Goal: Transaction & Acquisition: Purchase product/service

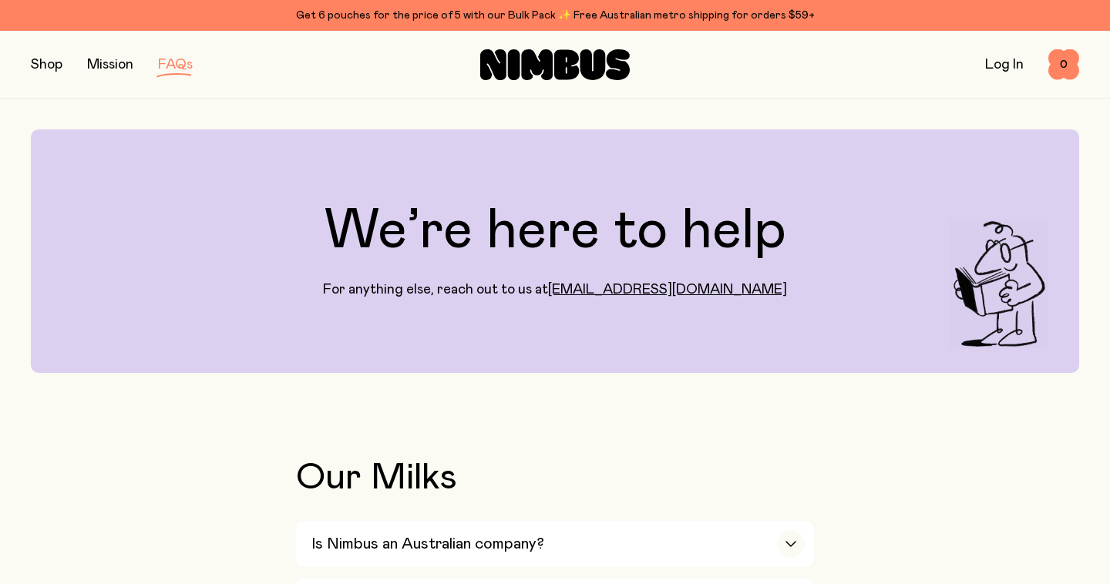
click at [52, 65] on button "button" at bounding box center [47, 65] width 32 height 22
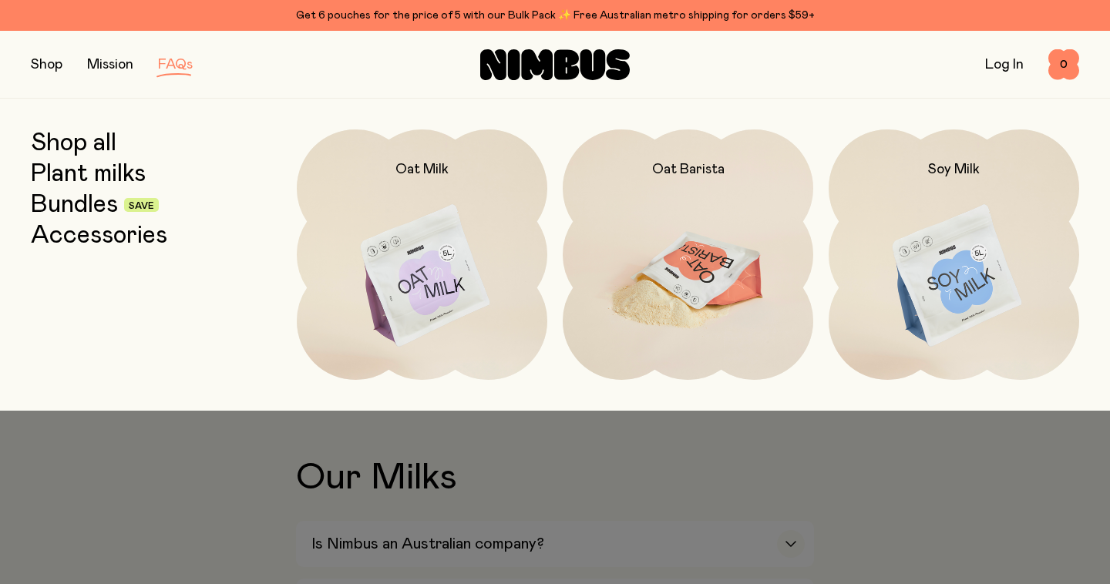
click at [667, 285] on img at bounding box center [688, 277] width 251 height 295
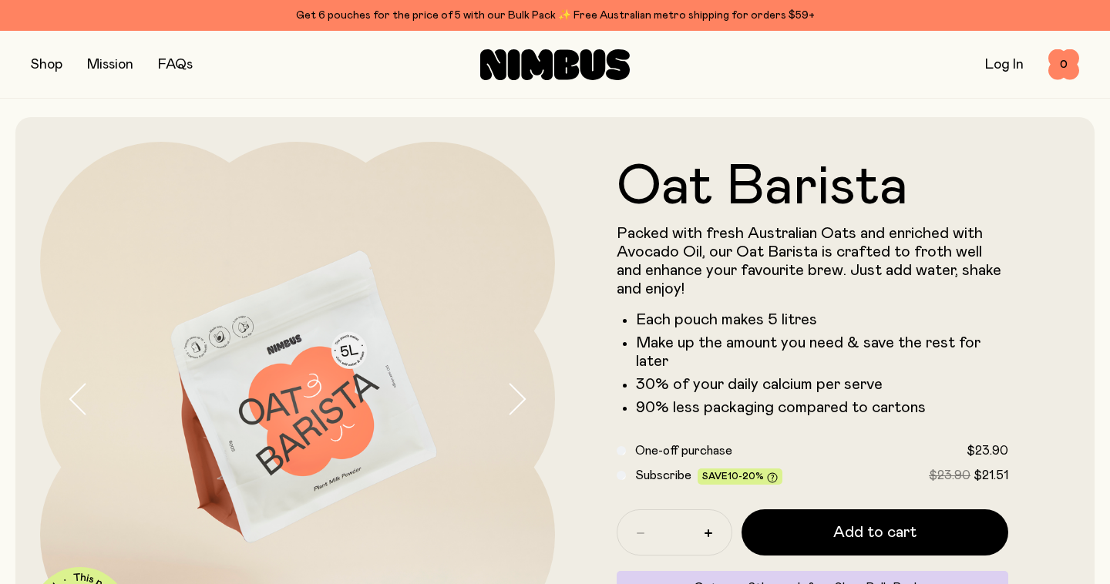
click at [51, 63] on button "button" at bounding box center [47, 65] width 32 height 22
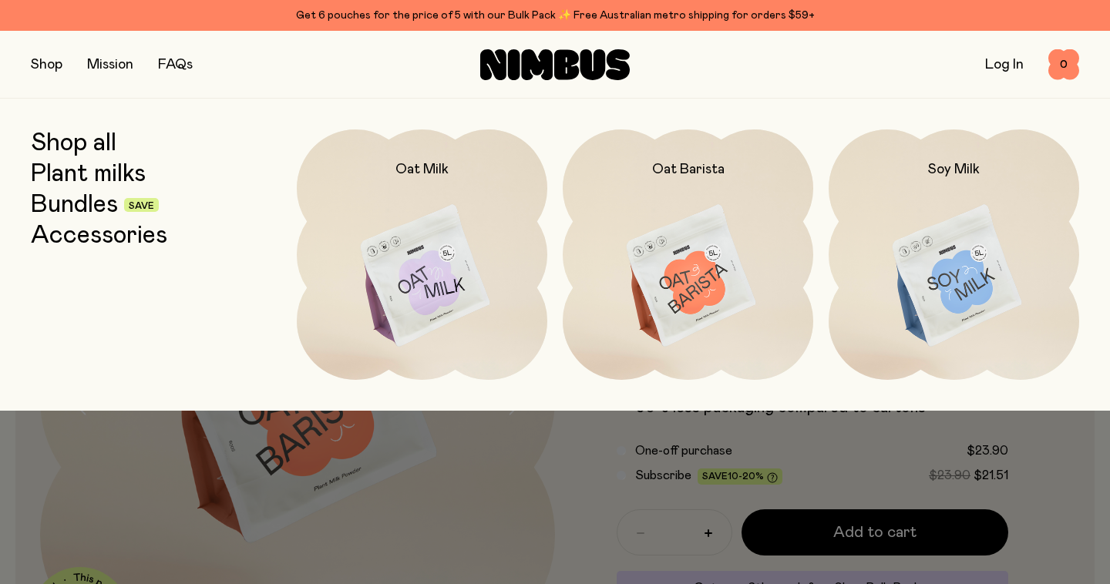
click at [72, 147] on link "Shop all" at bounding box center [74, 144] width 86 height 28
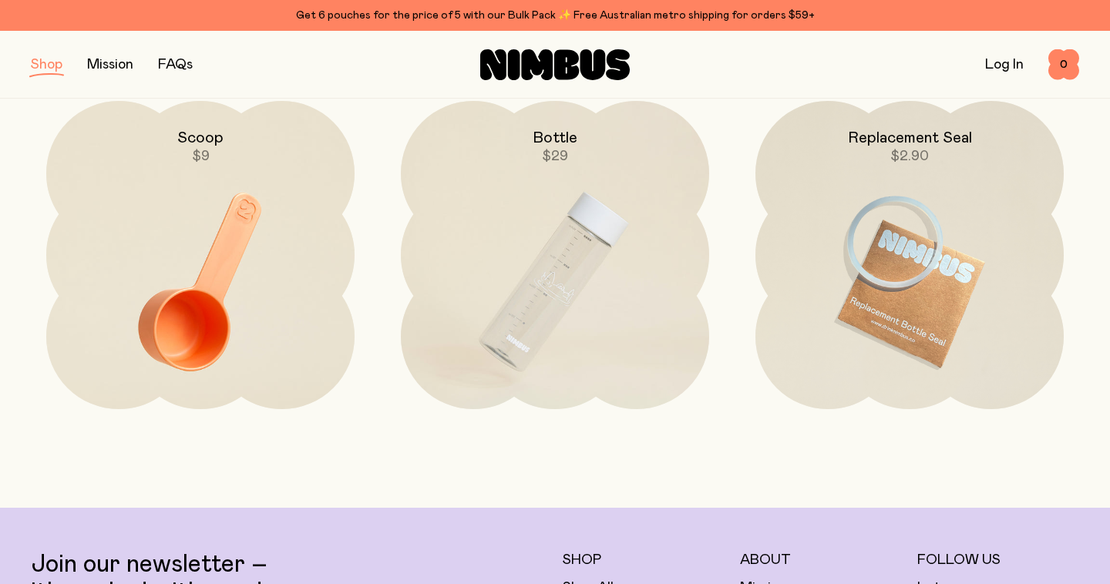
scroll to position [2335, 0]
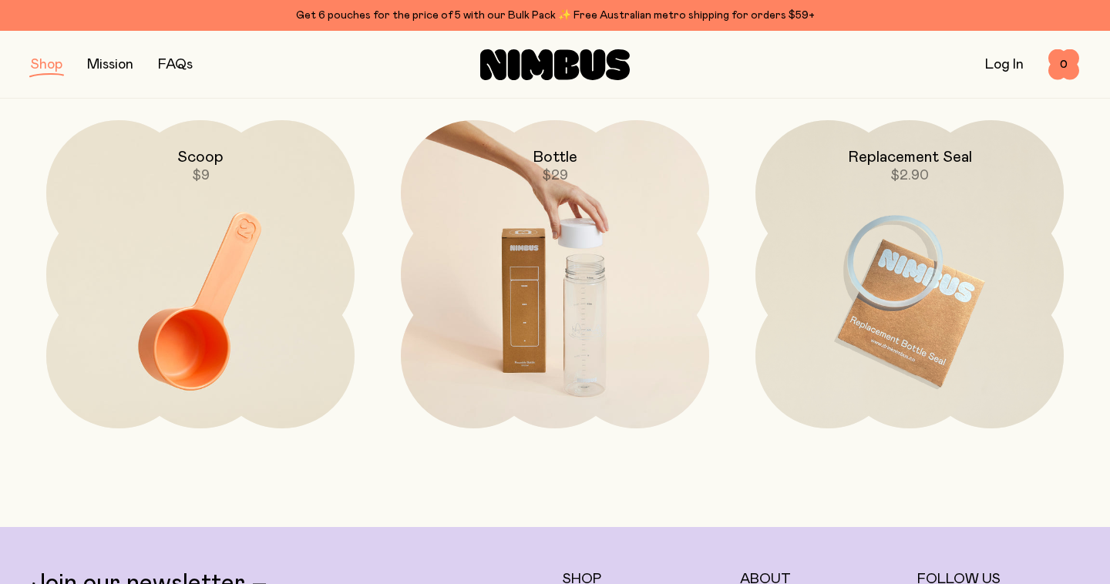
click at [594, 356] on img at bounding box center [555, 301] width 308 height 362
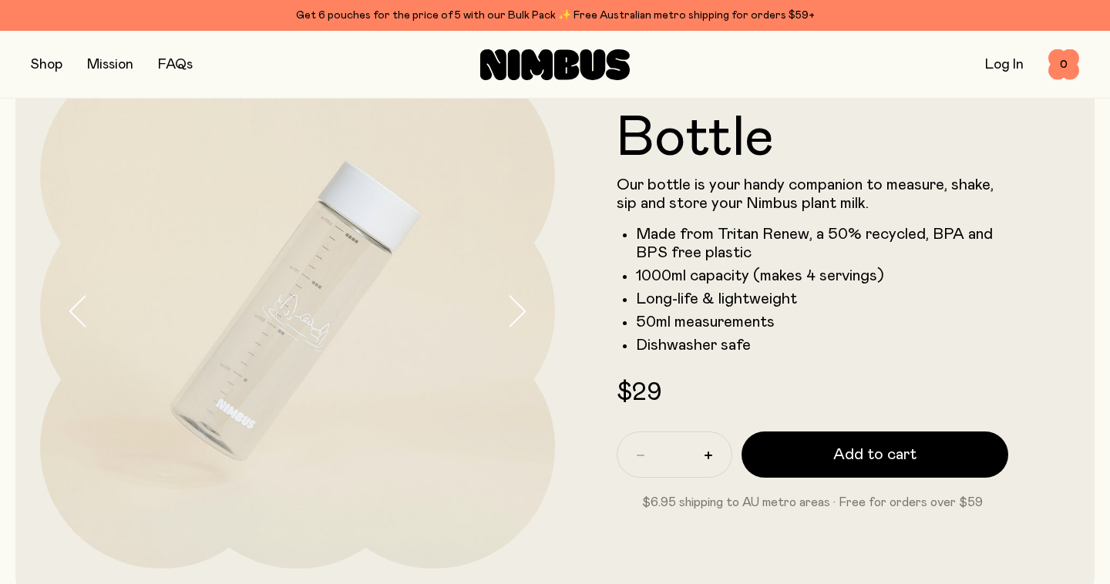
scroll to position [91, 0]
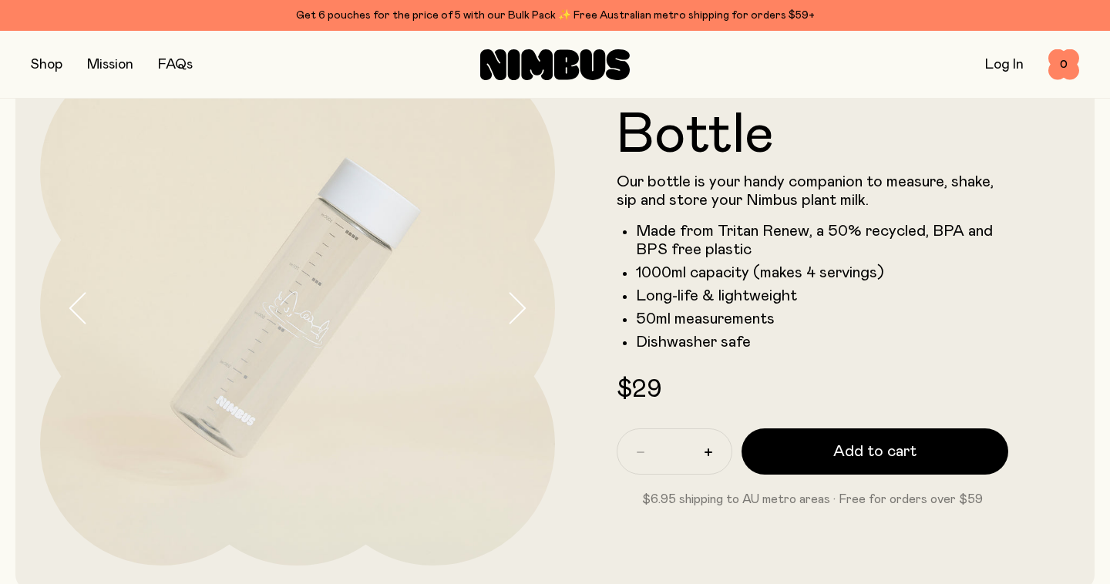
click at [519, 305] on icon "button" at bounding box center [517, 308] width 22 height 32
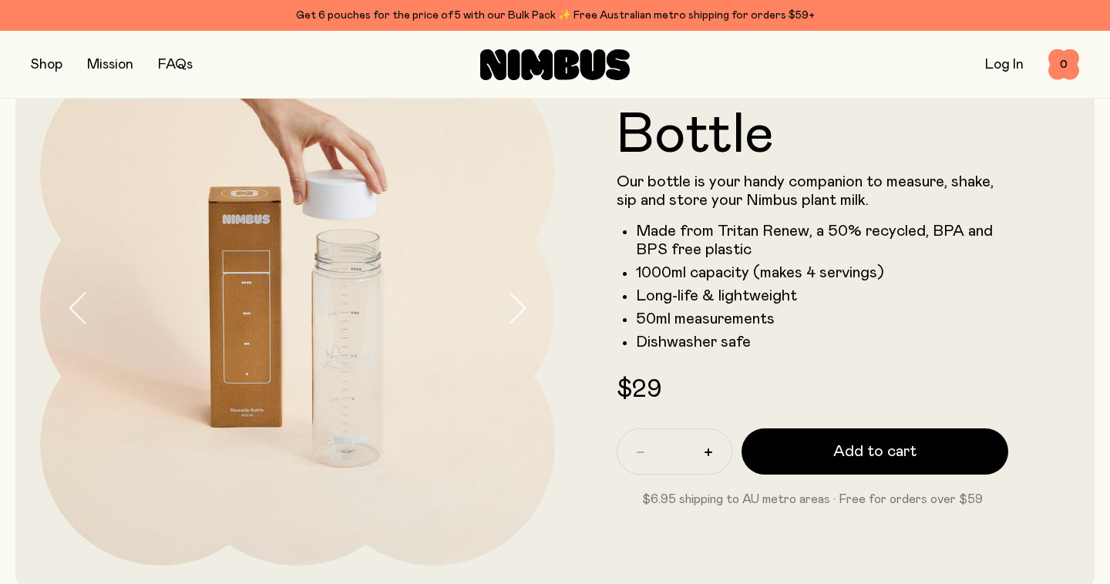
click at [349, 344] on img at bounding box center [297, 308] width 515 height 515
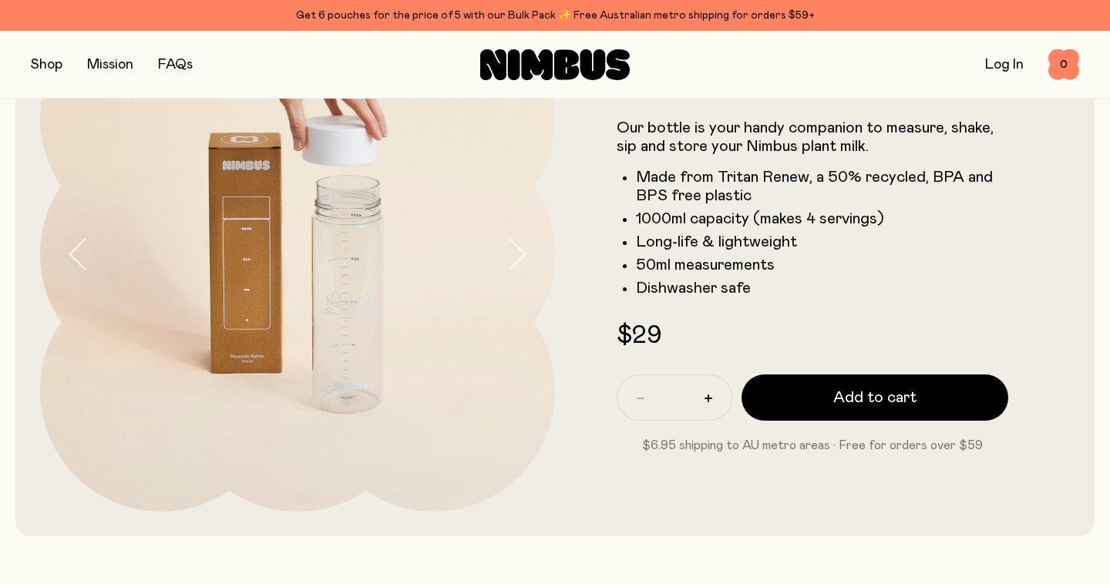
scroll to position [146, 0]
click at [520, 258] on icon "button" at bounding box center [517, 253] width 15 height 30
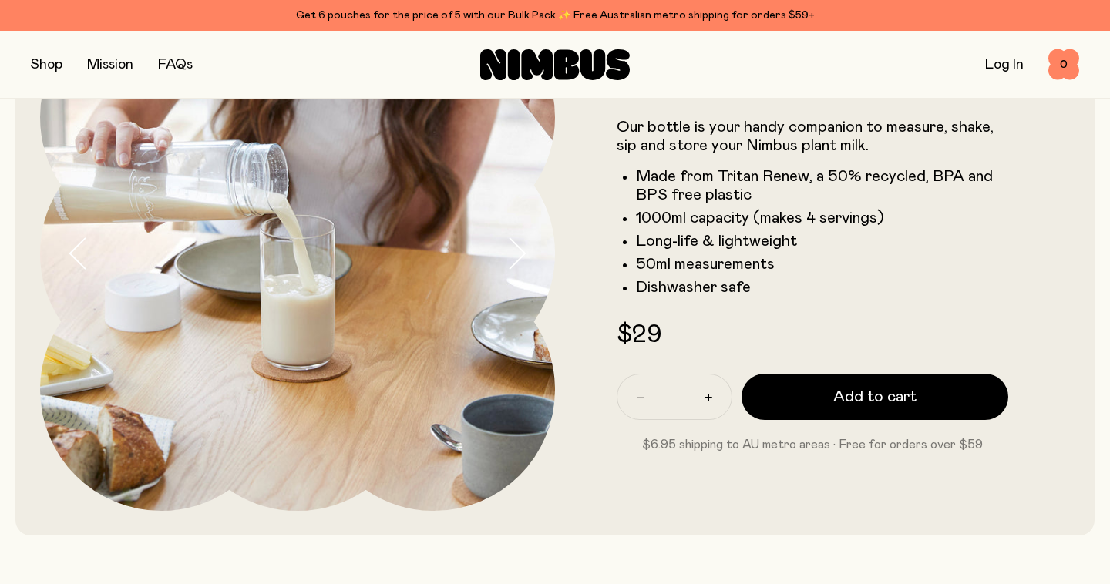
click at [520, 258] on icon "button" at bounding box center [517, 253] width 15 height 30
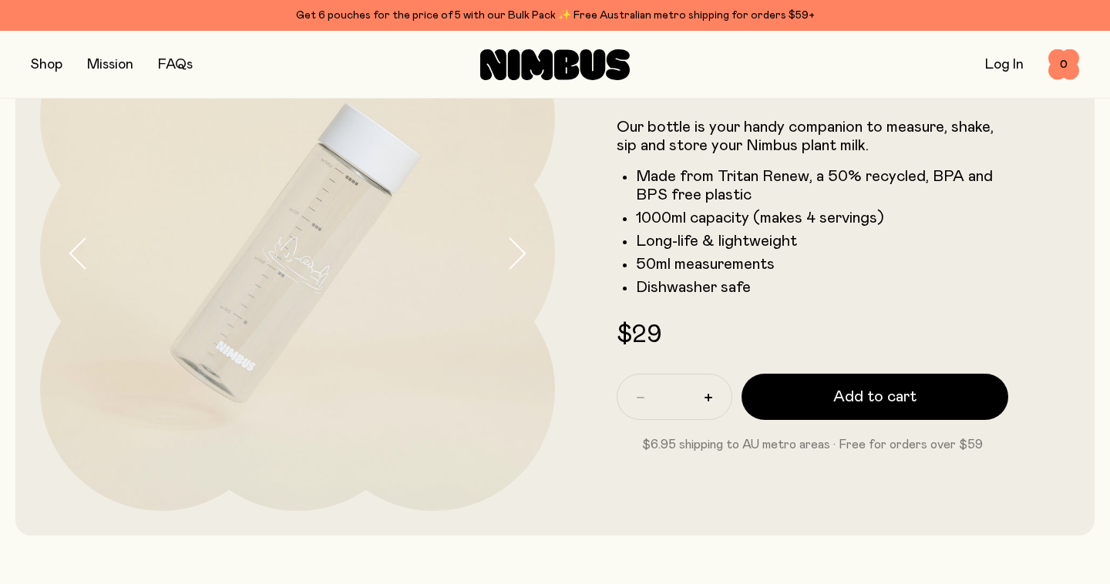
scroll to position [0, 0]
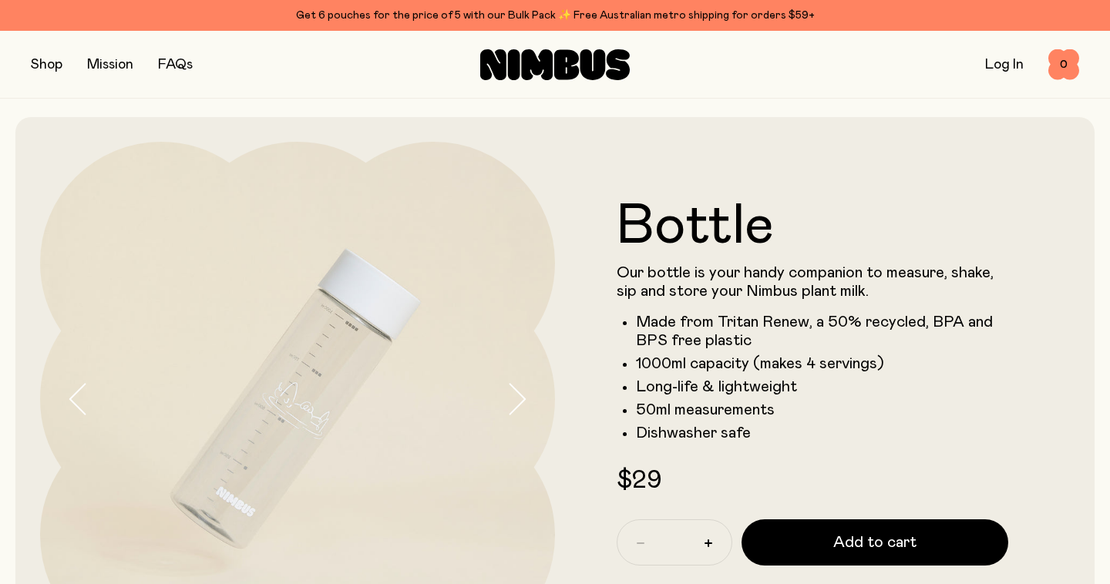
click at [45, 61] on button "button" at bounding box center [47, 65] width 32 height 22
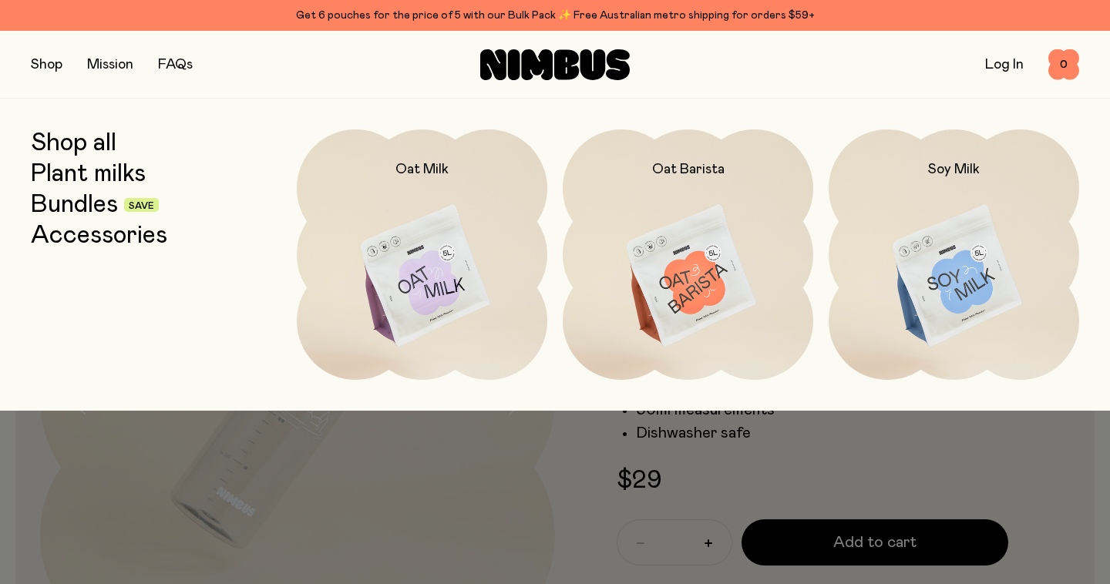
click at [70, 146] on link "Shop all" at bounding box center [74, 144] width 86 height 28
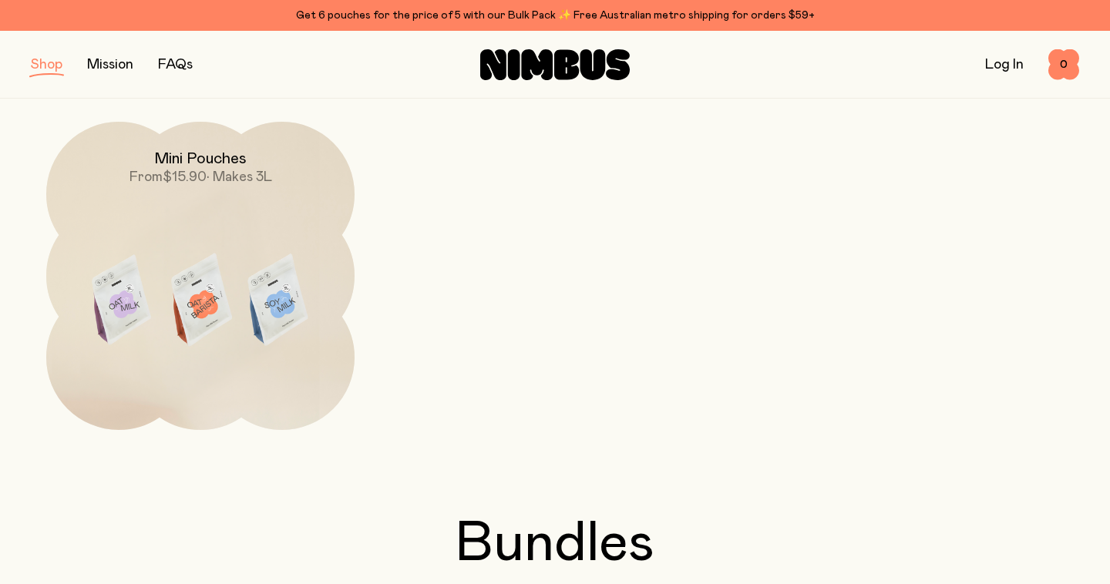
scroll to position [998, 0]
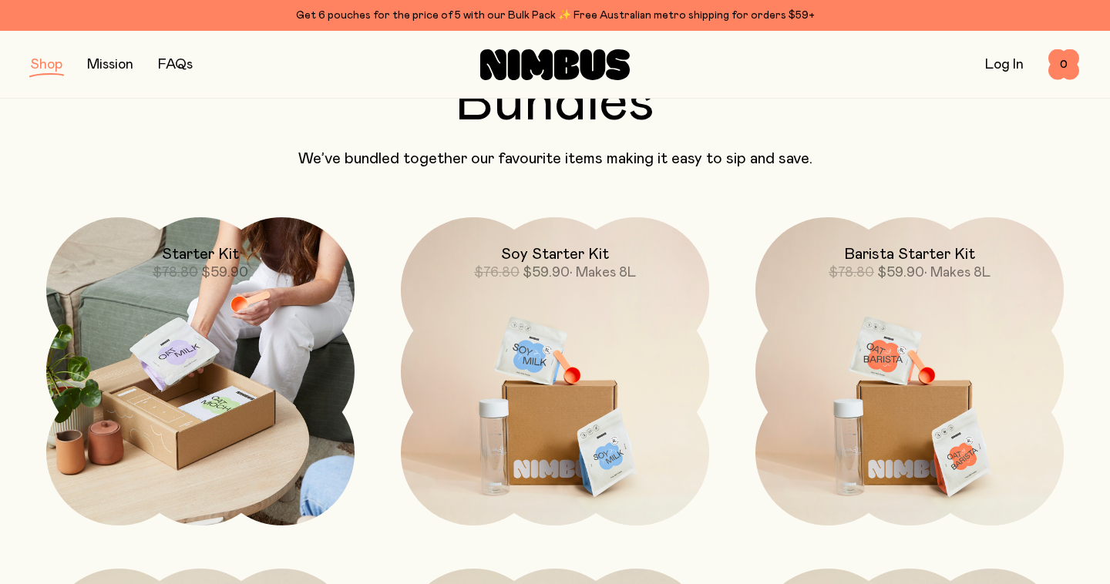
click at [243, 450] on img at bounding box center [200, 371] width 308 height 308
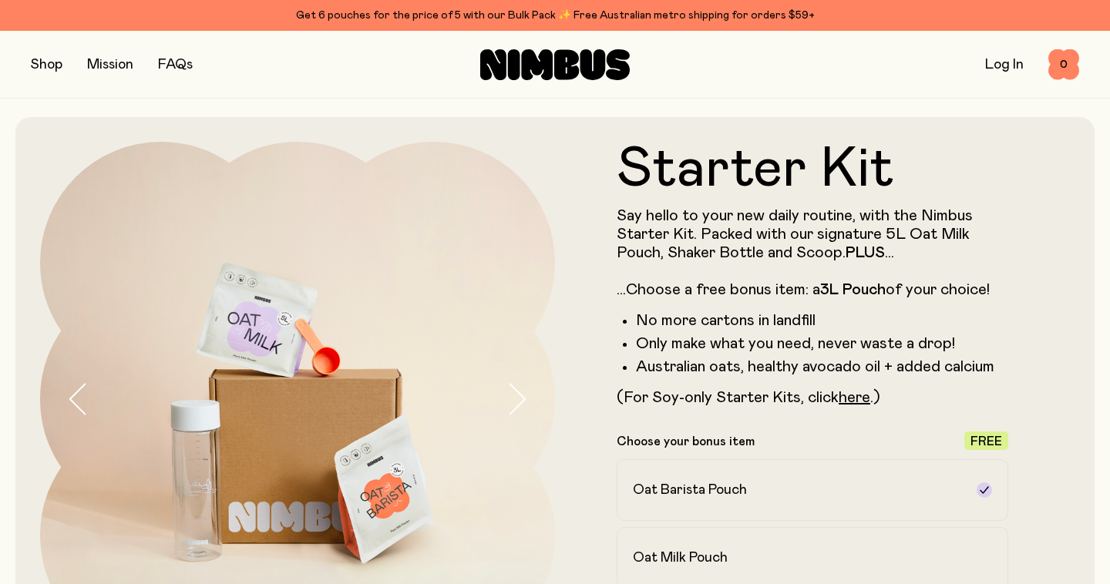
click at [51, 65] on button "button" at bounding box center [47, 65] width 32 height 22
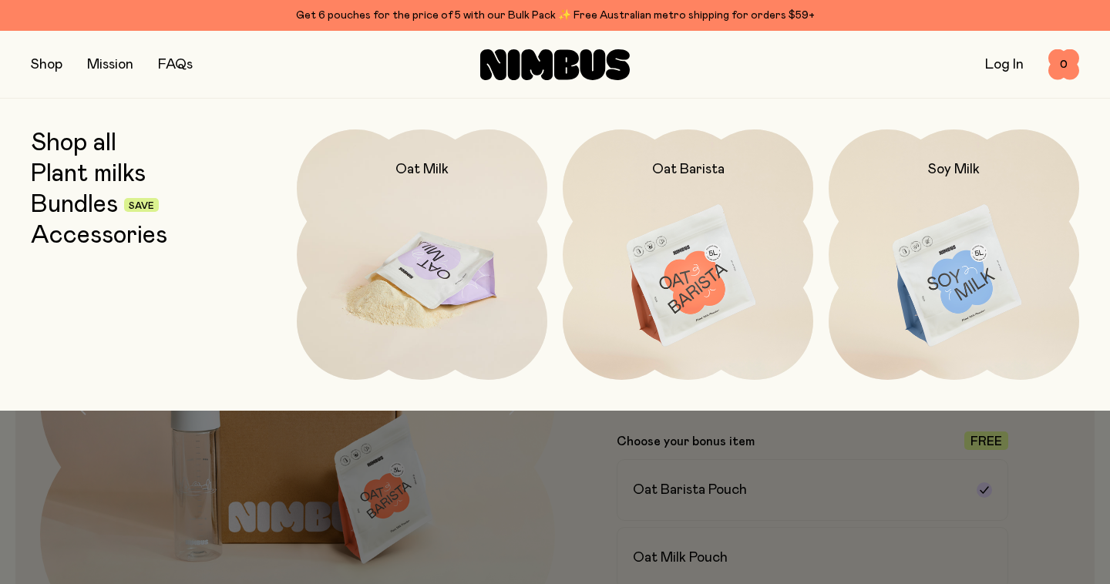
click at [399, 291] on img at bounding box center [422, 277] width 251 height 295
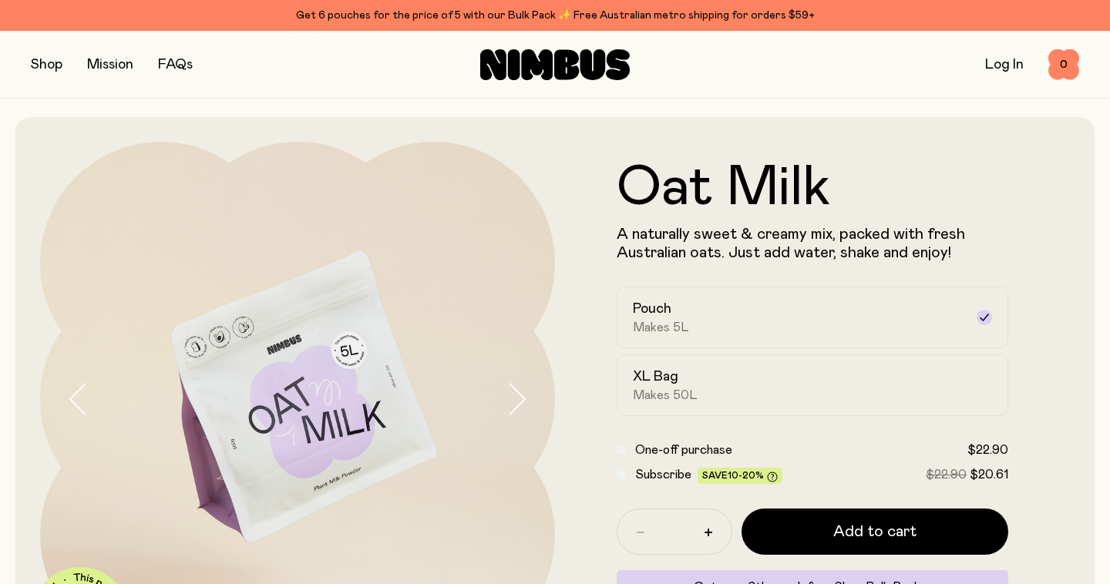
click at [55, 69] on button "button" at bounding box center [47, 65] width 32 height 22
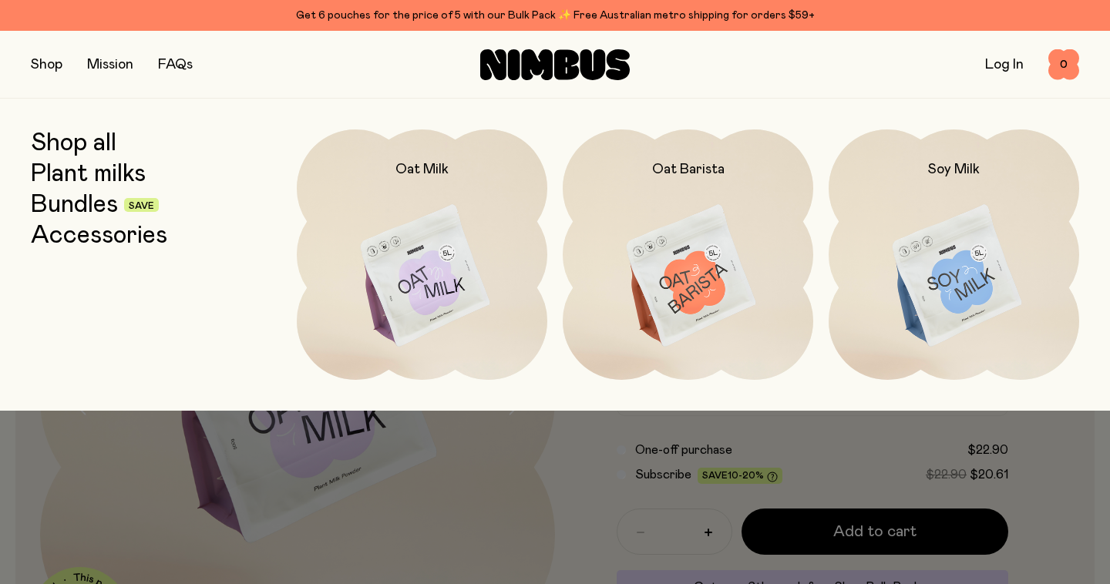
click at [71, 143] on link "Shop all" at bounding box center [74, 144] width 86 height 28
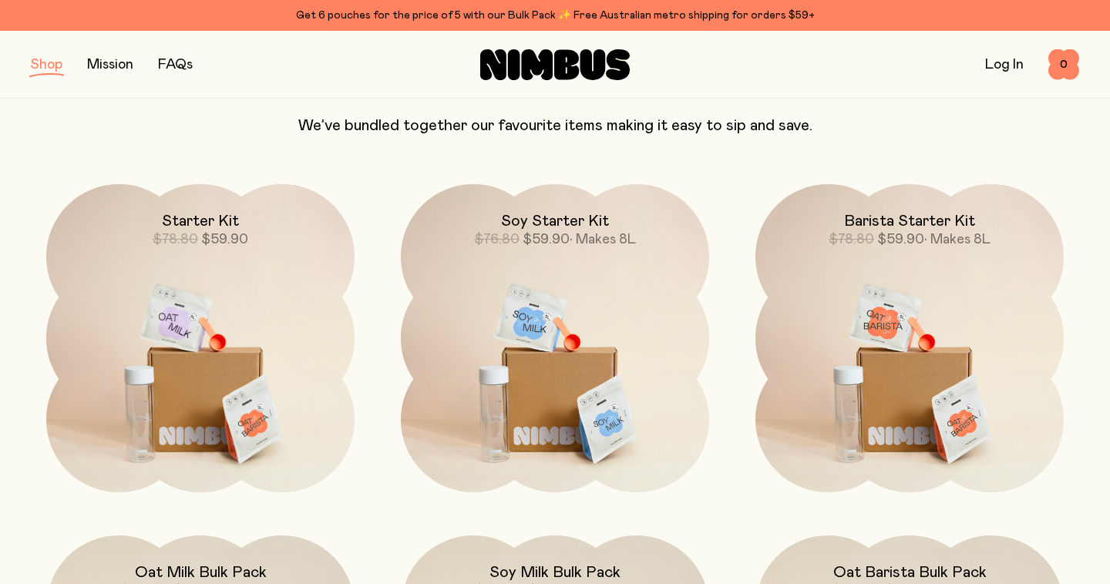
scroll to position [1029, 0]
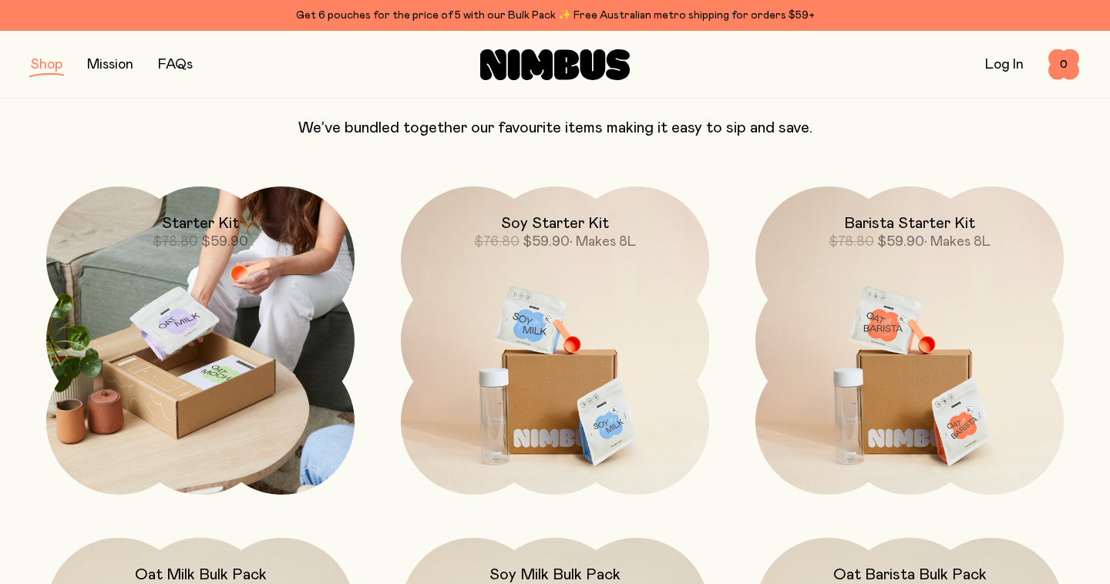
click at [266, 435] on img at bounding box center [200, 341] width 308 height 308
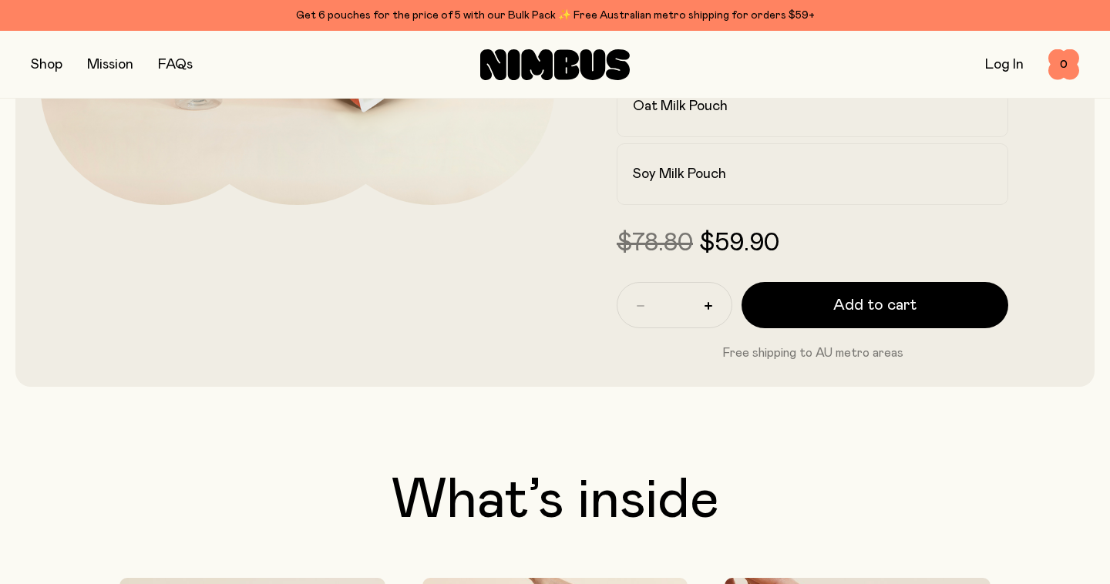
scroll to position [458, 0]
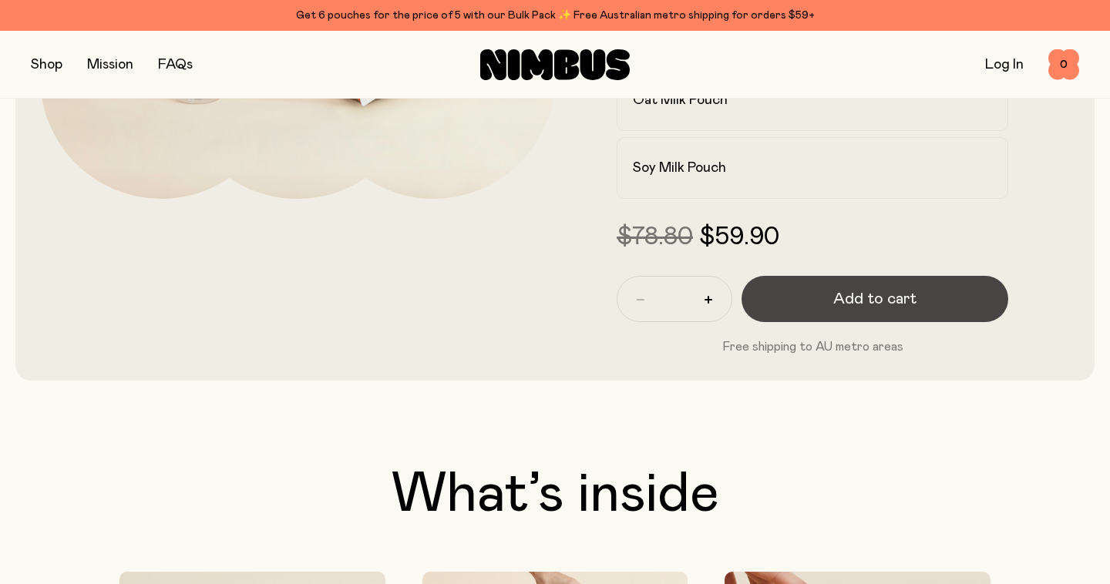
click at [839, 305] on span "Add to cart" at bounding box center [874, 299] width 83 height 22
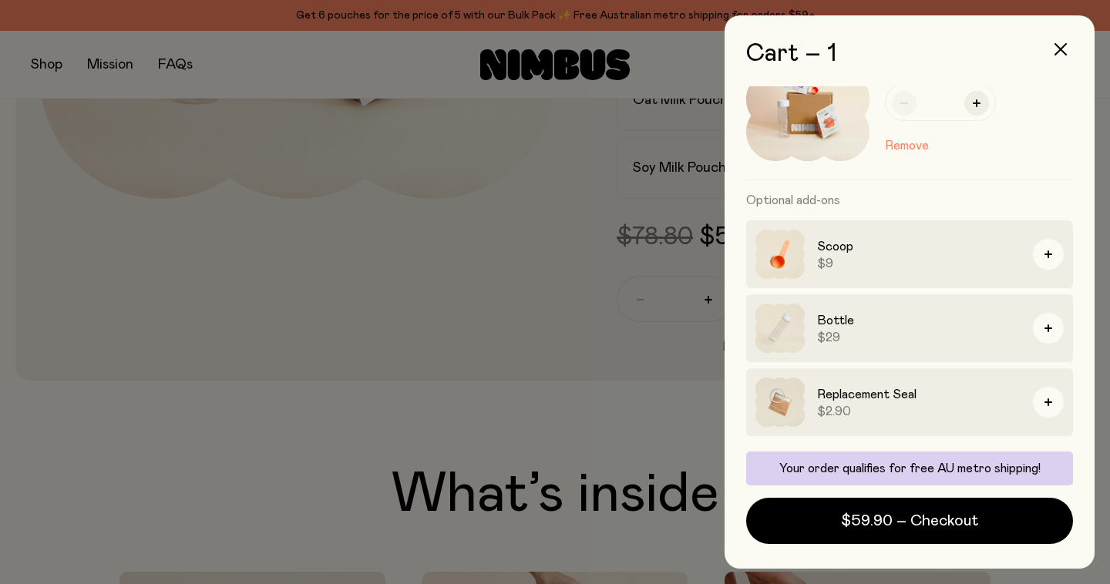
scroll to position [0, 0]
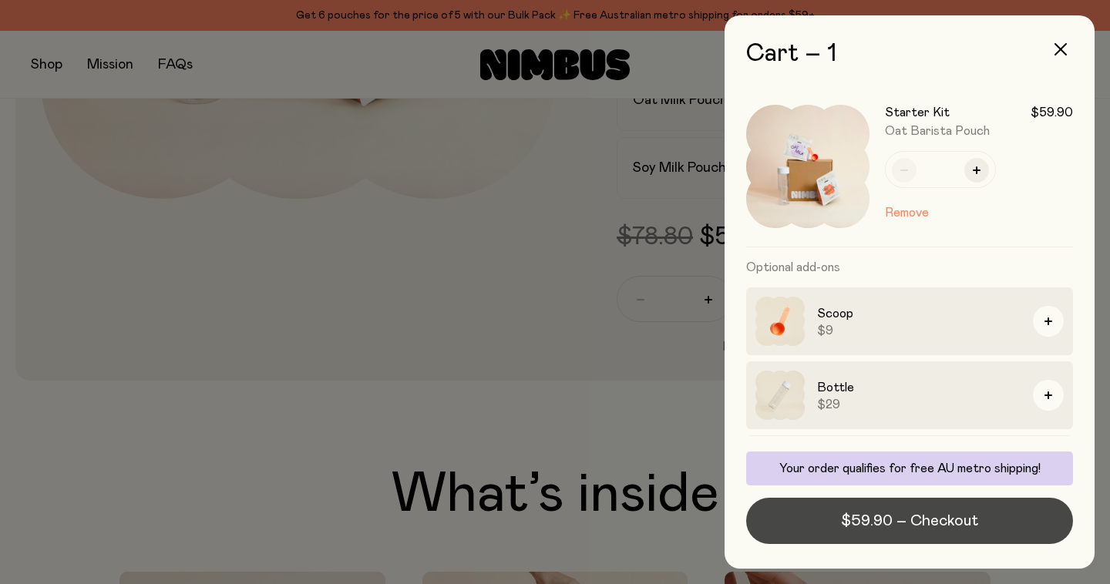
click at [880, 520] on span "$59.90 – Checkout" at bounding box center [909, 521] width 137 height 22
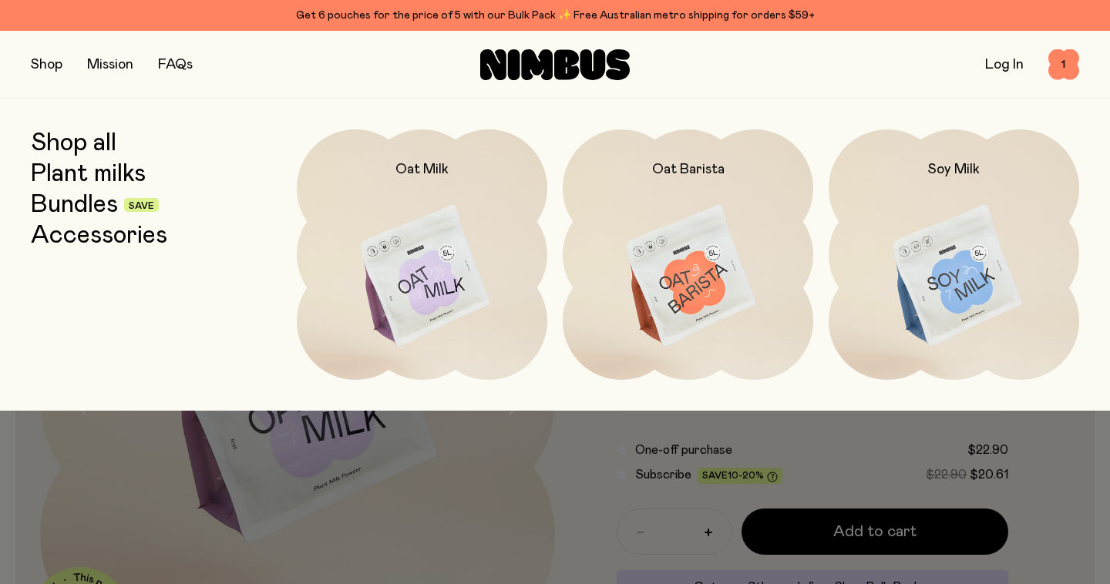
click at [65, 145] on link "Shop all" at bounding box center [74, 144] width 86 height 28
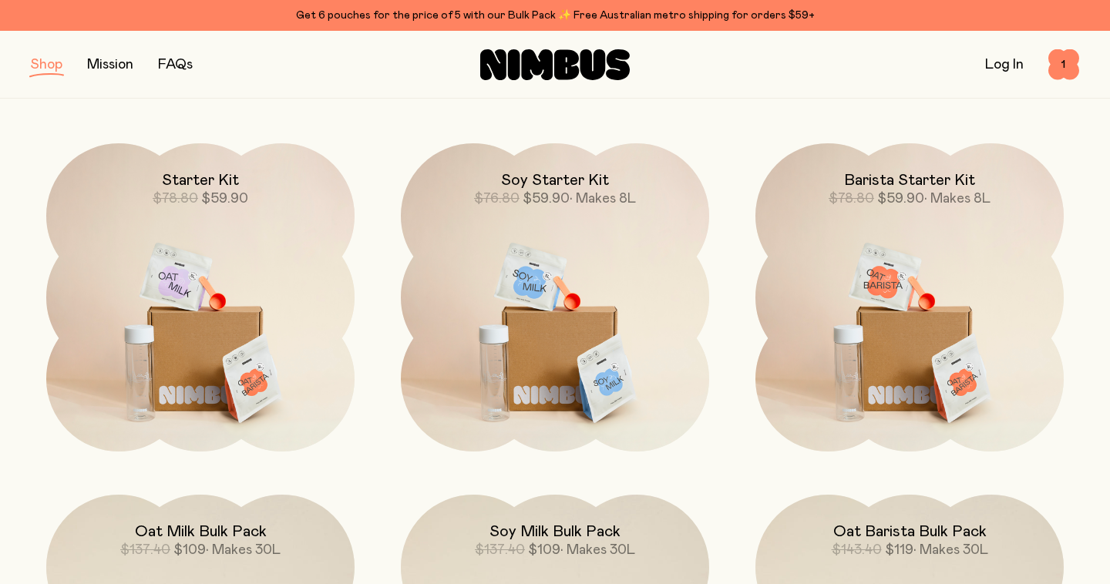
scroll to position [1097, 0]
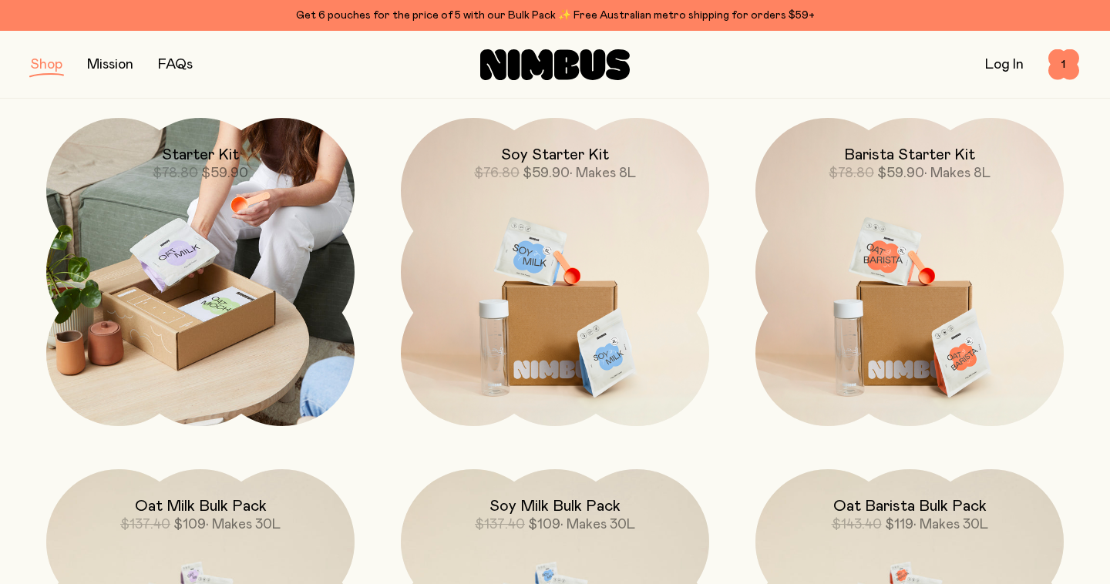
click at [234, 369] on img at bounding box center [200, 272] width 308 height 308
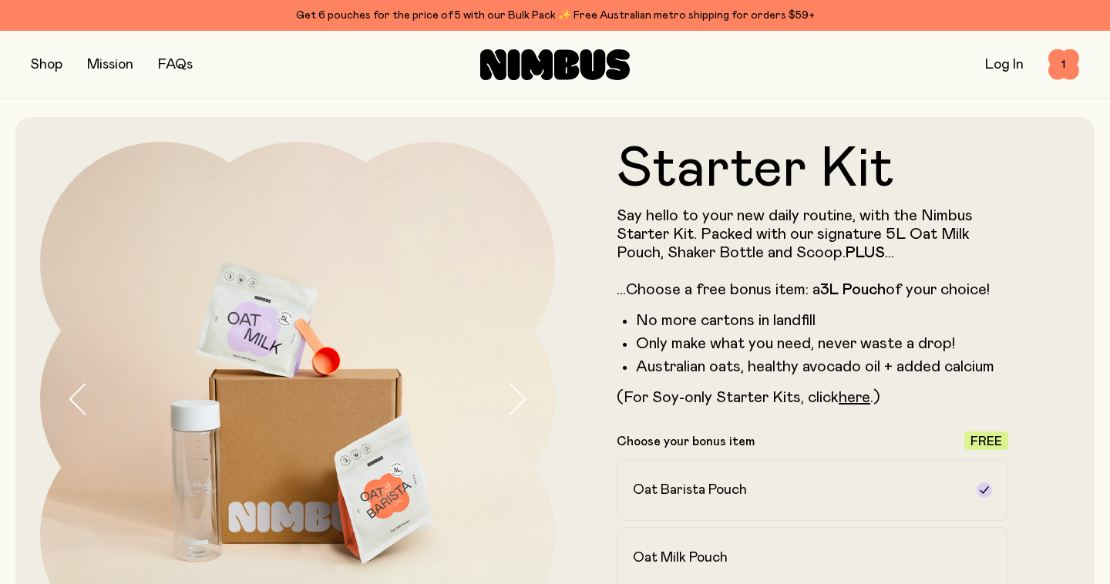
click at [29, 66] on div "Shop Mission FAQs Log In 1 1" at bounding box center [555, 65] width 1110 height 68
click at [52, 60] on button "button" at bounding box center [47, 65] width 32 height 22
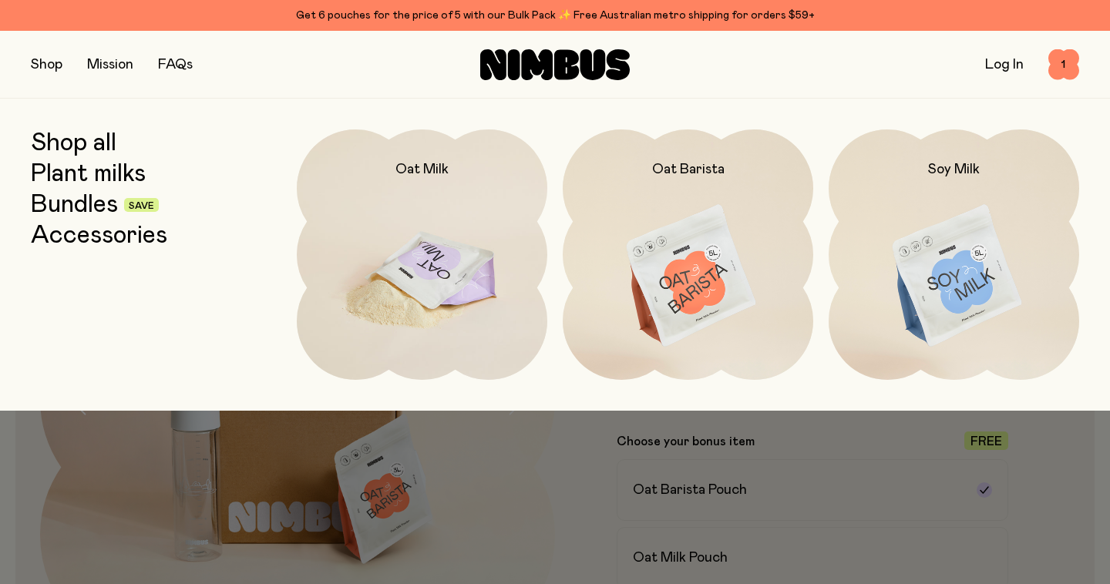
click at [412, 197] on img at bounding box center [422, 277] width 251 height 295
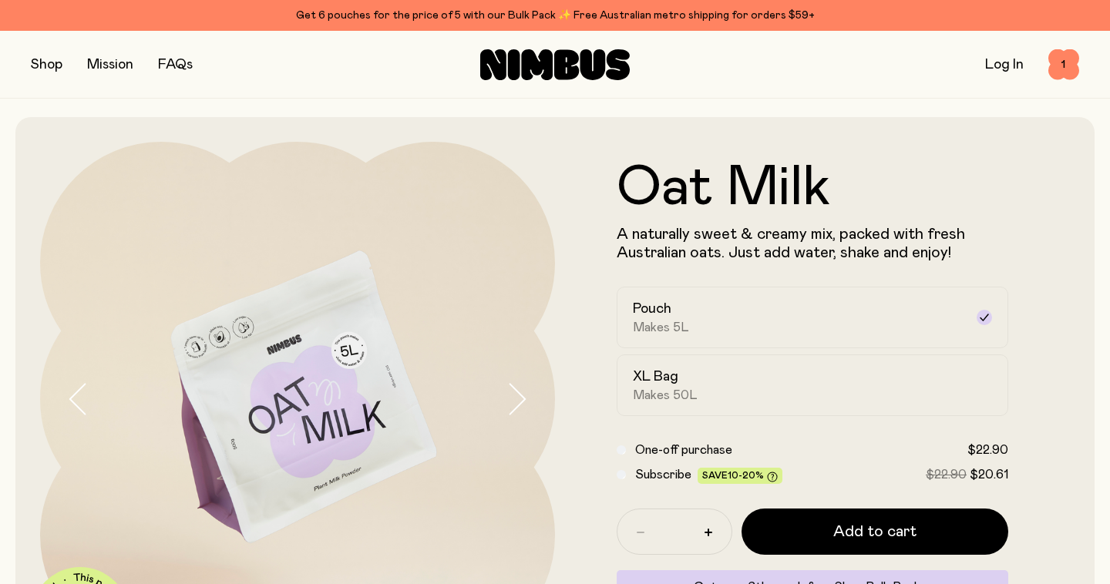
click at [53, 66] on button "button" at bounding box center [47, 65] width 32 height 22
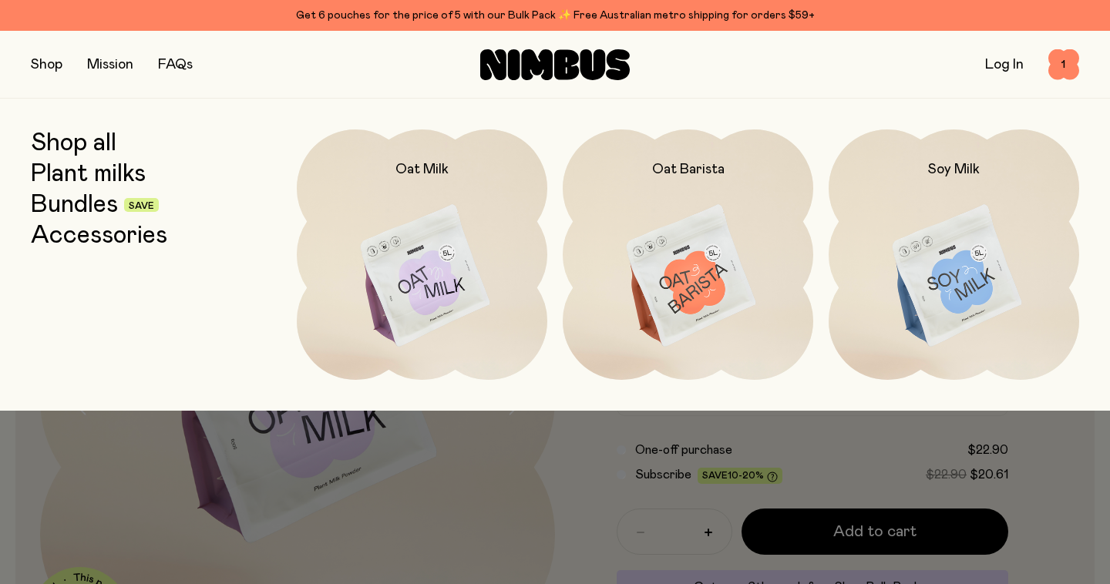
click at [103, 133] on link "Shop all" at bounding box center [74, 144] width 86 height 28
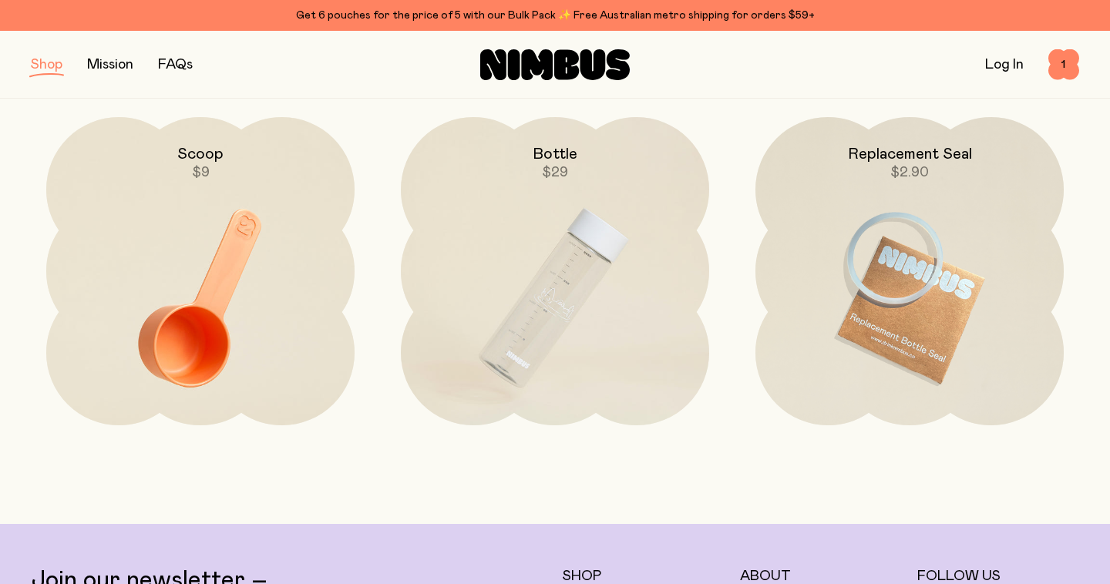
scroll to position [2332, 0]
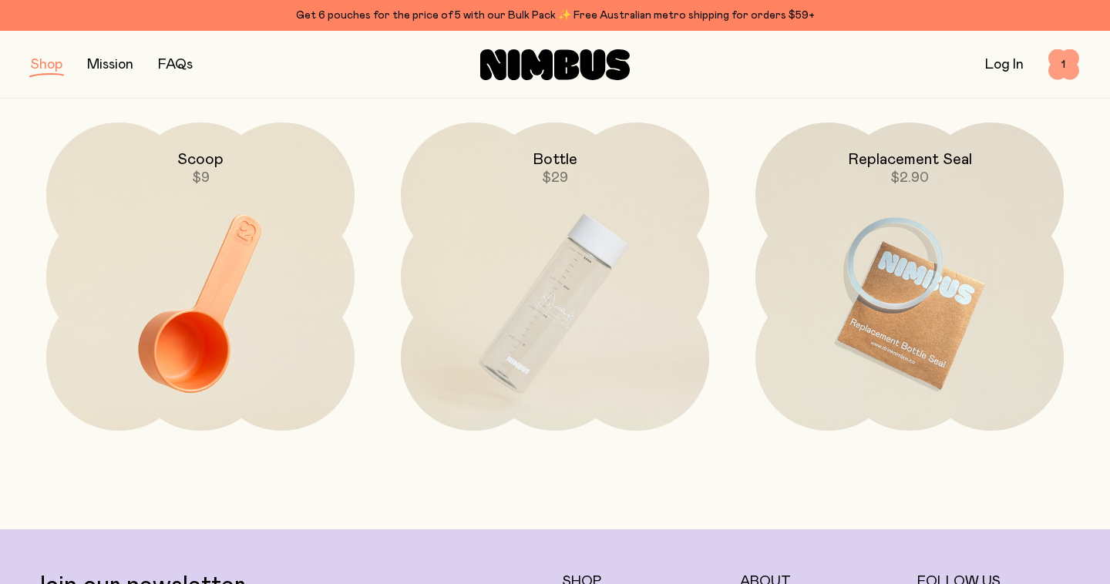
click at [1066, 72] on span "1" at bounding box center [1064, 64] width 31 height 31
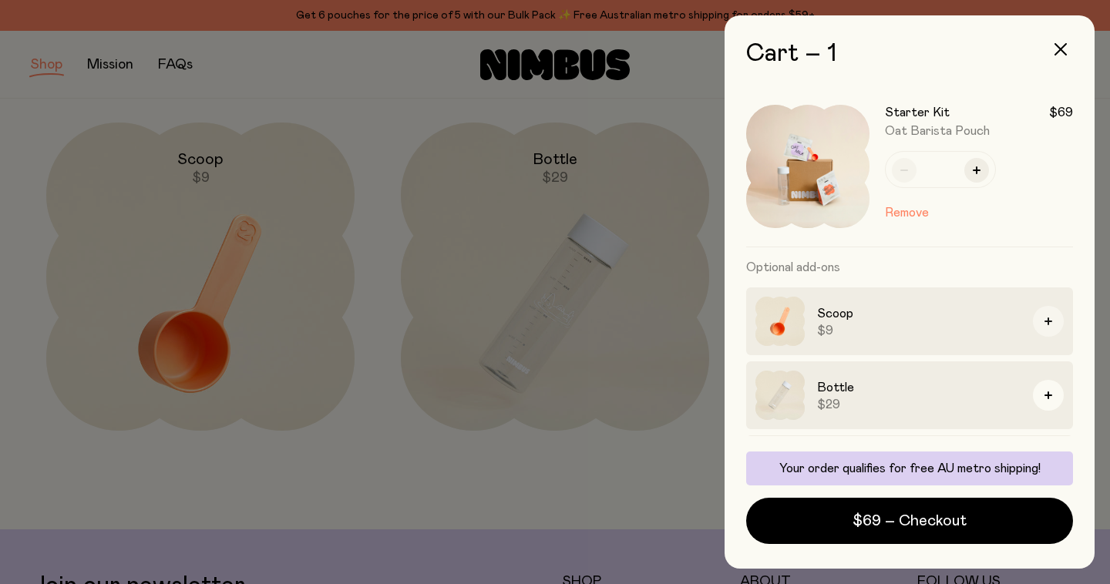
click at [1049, 325] on icon "button" at bounding box center [1049, 322] width 8 height 8
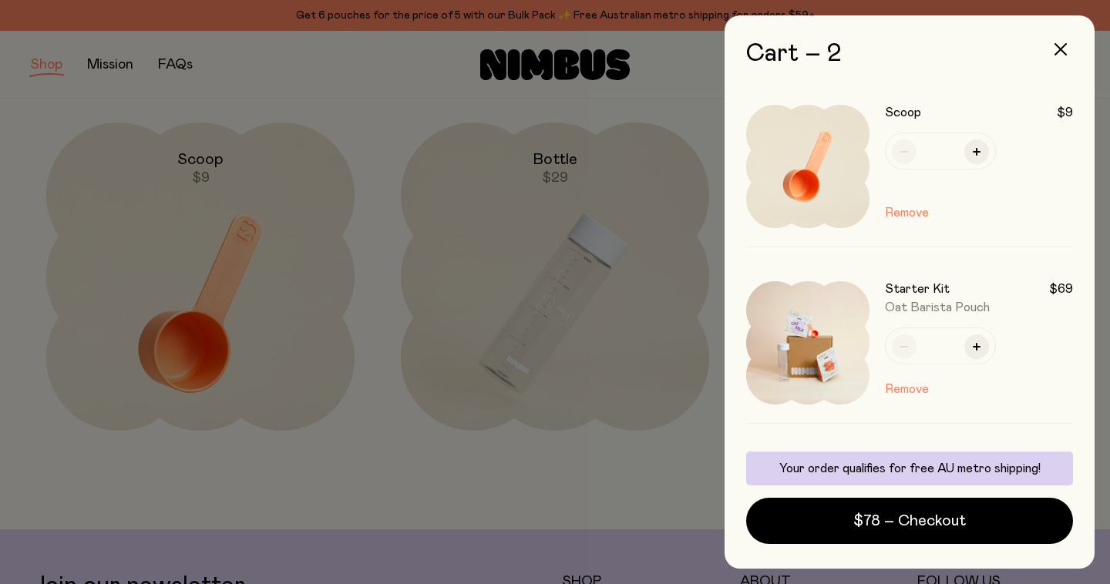
scroll to position [170, 0]
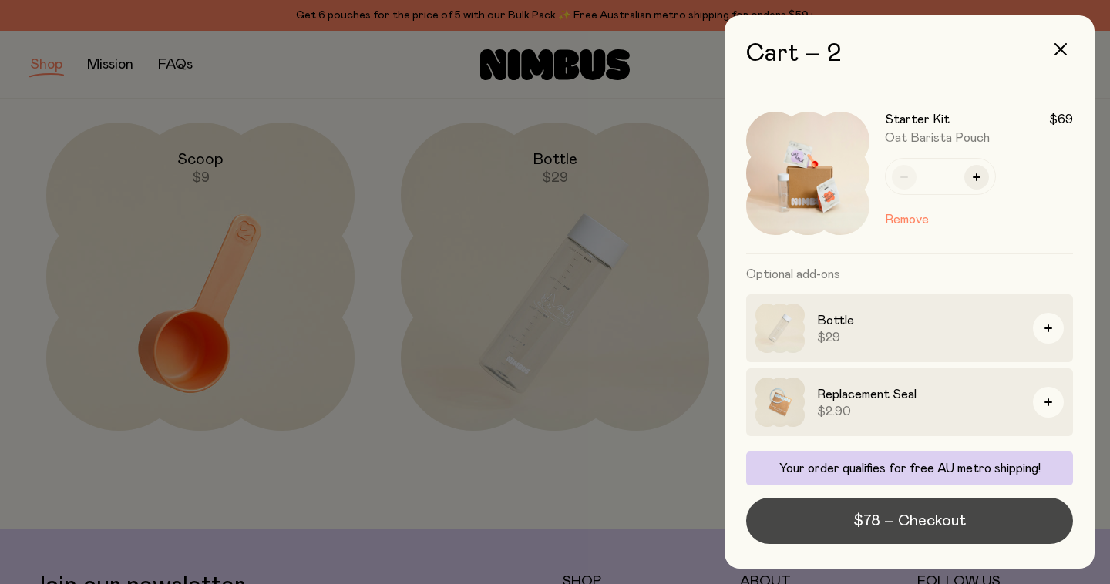
click at [904, 530] on span "$78 – Checkout" at bounding box center [910, 521] width 113 height 22
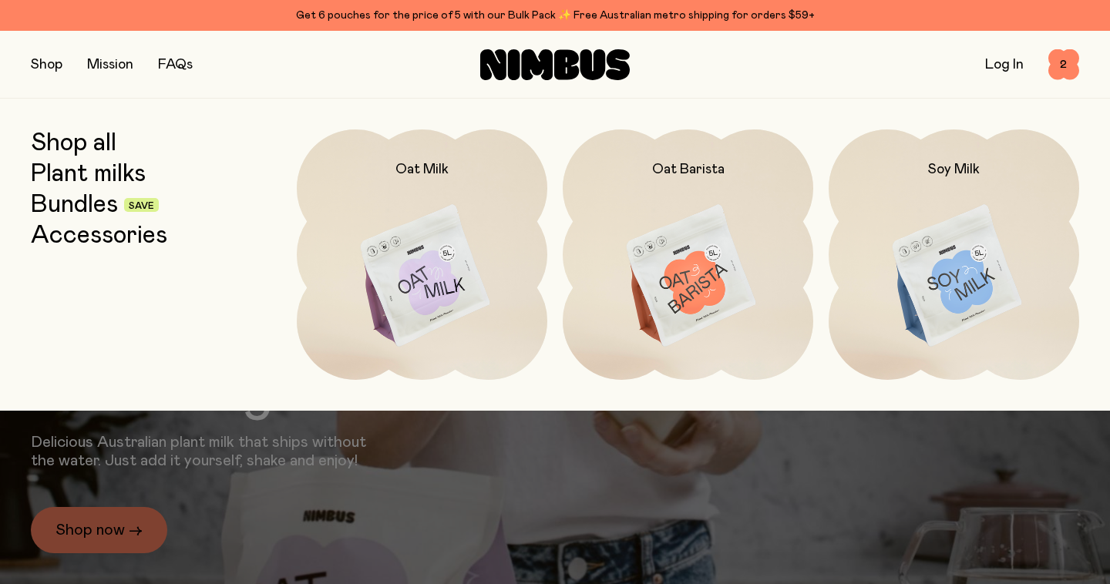
click at [83, 140] on link "Shop all" at bounding box center [74, 144] width 86 height 28
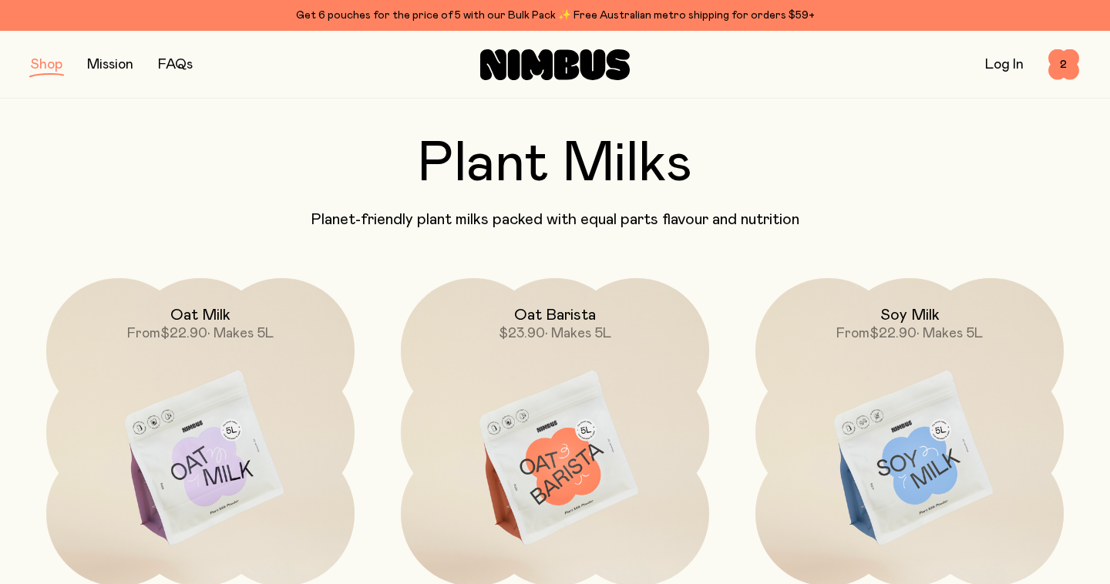
scroll to position [49, 0]
click at [1061, 65] on span "2" at bounding box center [1064, 64] width 31 height 31
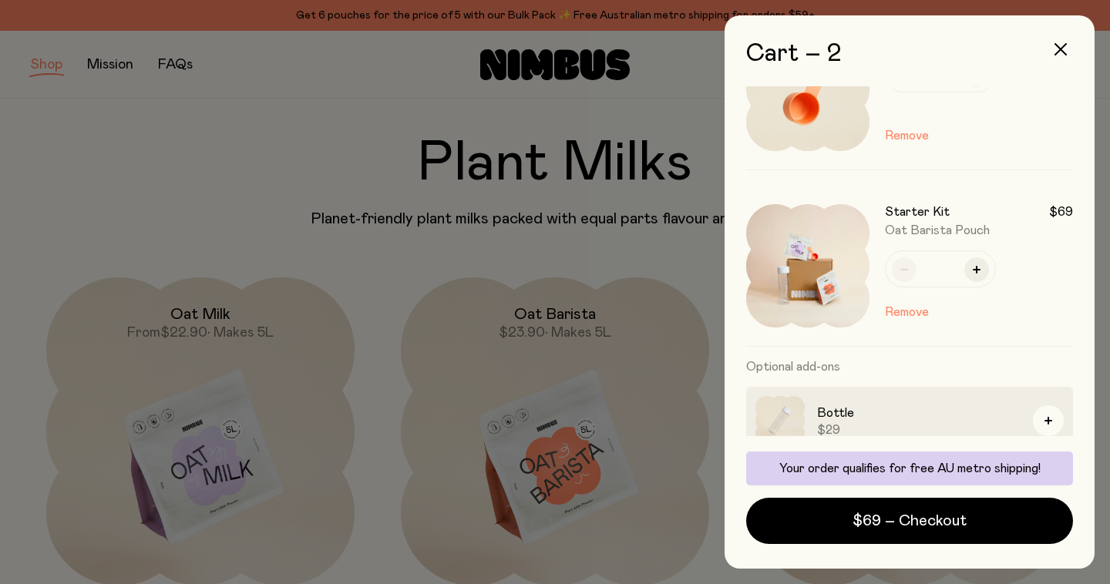
scroll to position [0, 0]
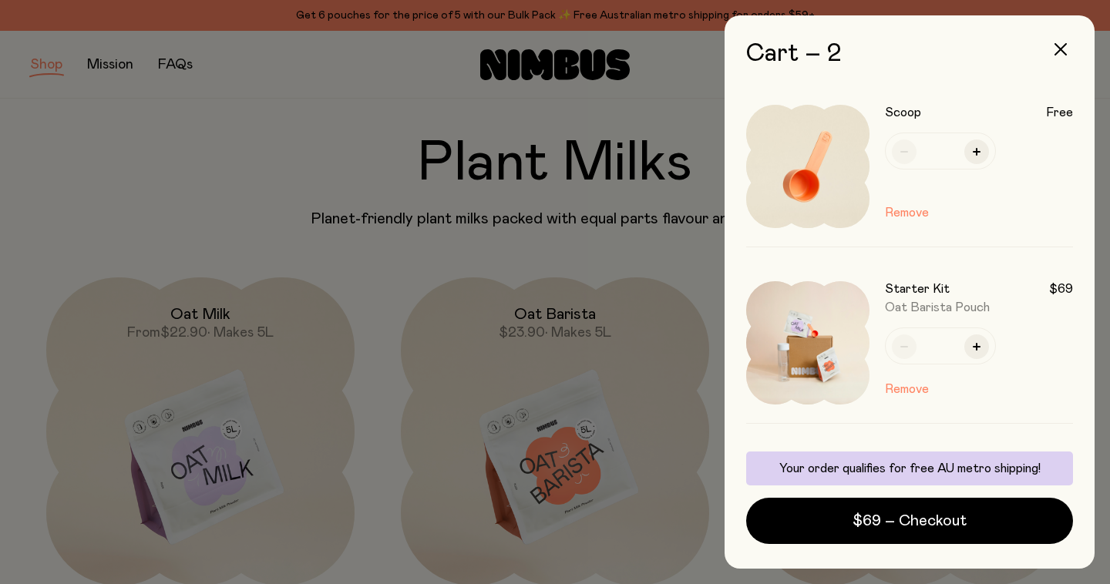
click at [382, 159] on div at bounding box center [555, 292] width 1110 height 584
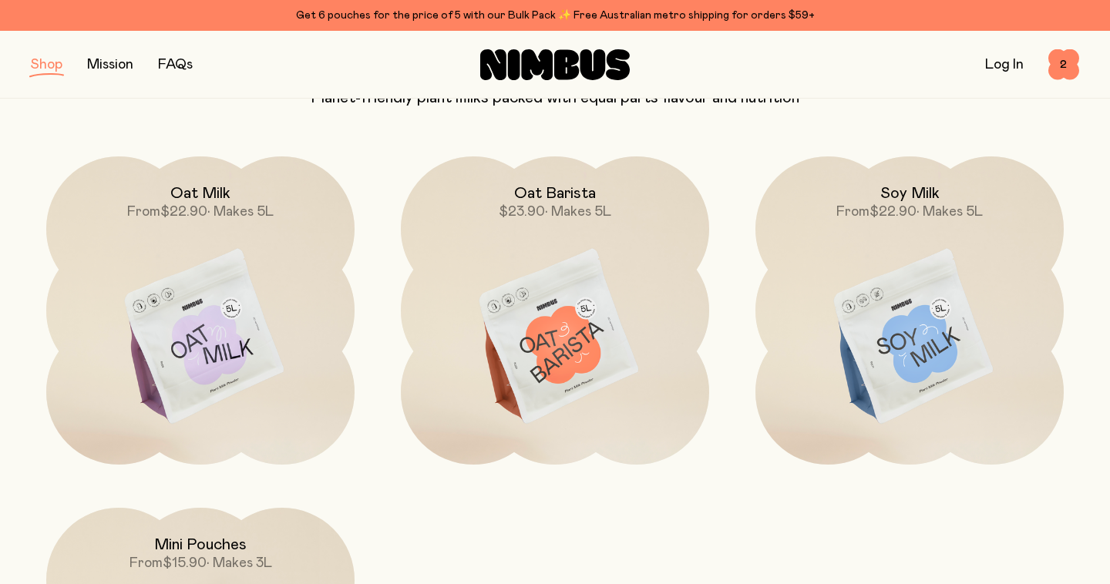
scroll to position [175, 0]
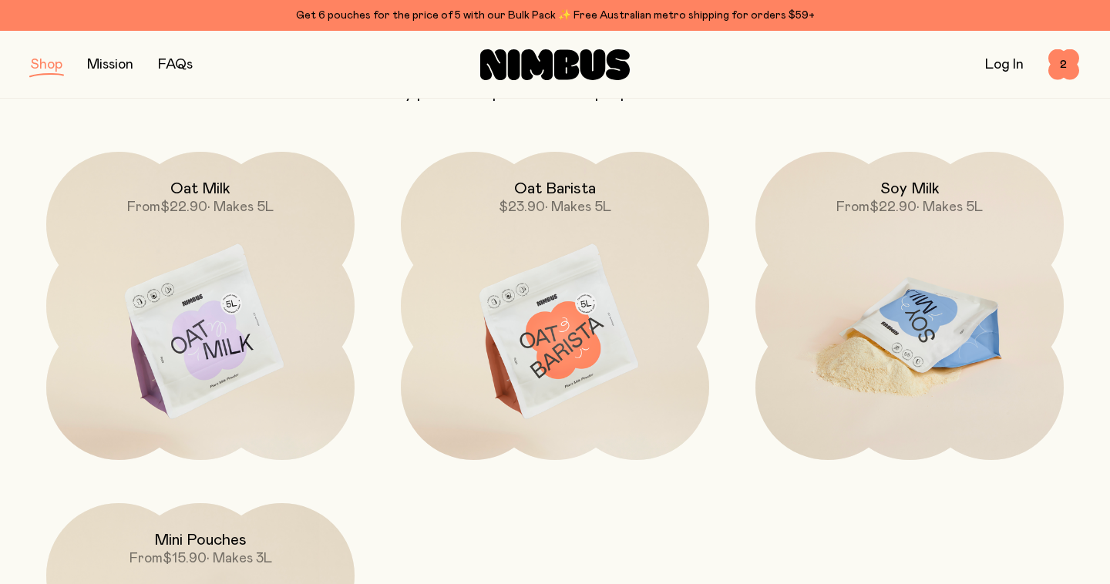
click at [901, 375] on img at bounding box center [910, 333] width 308 height 362
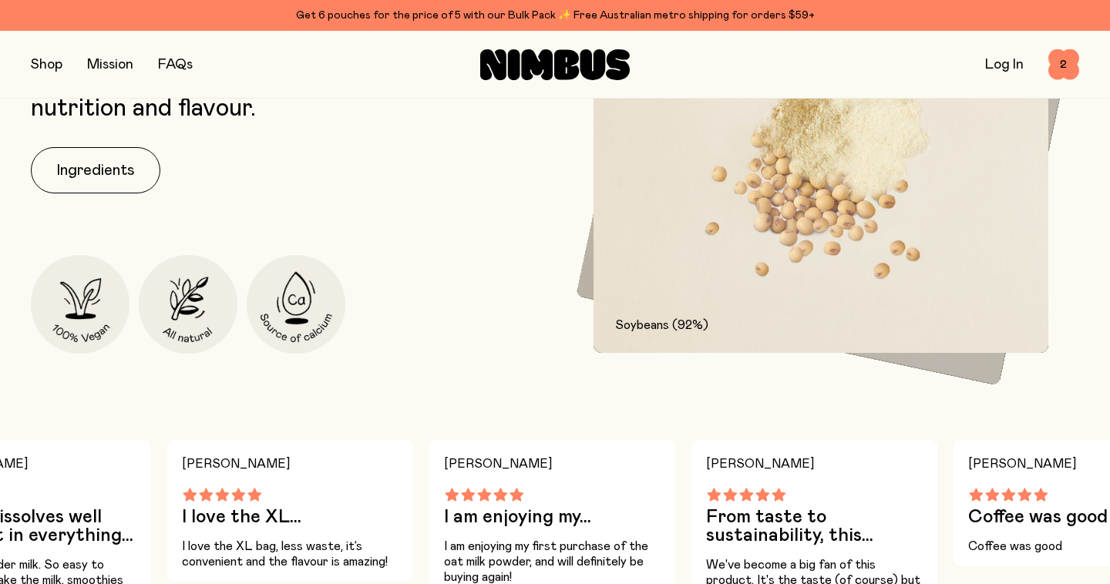
scroll to position [834, 0]
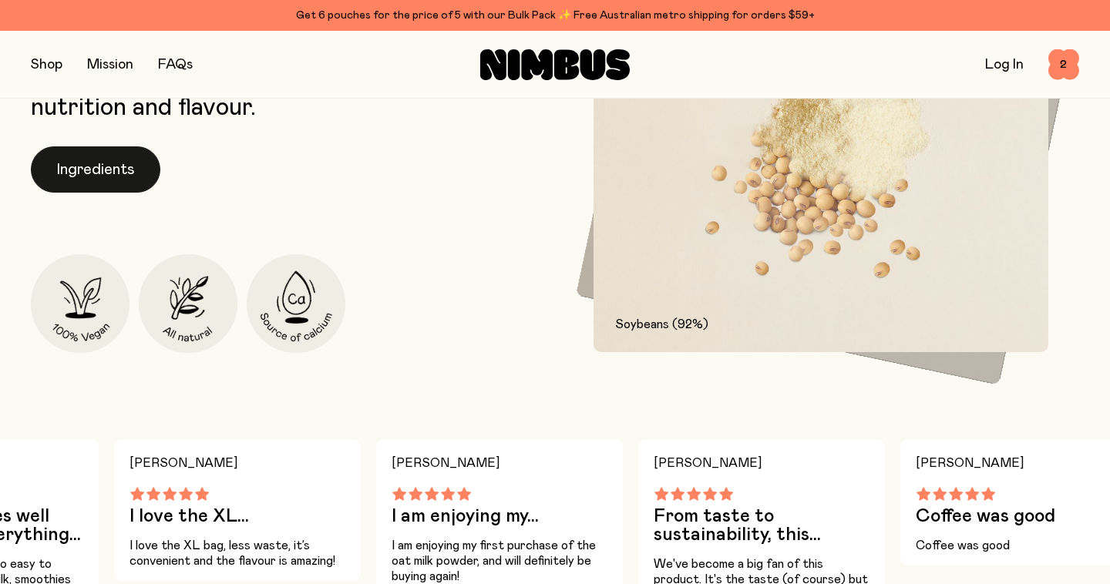
click at [100, 170] on button "Ingredients" at bounding box center [96, 169] width 130 height 46
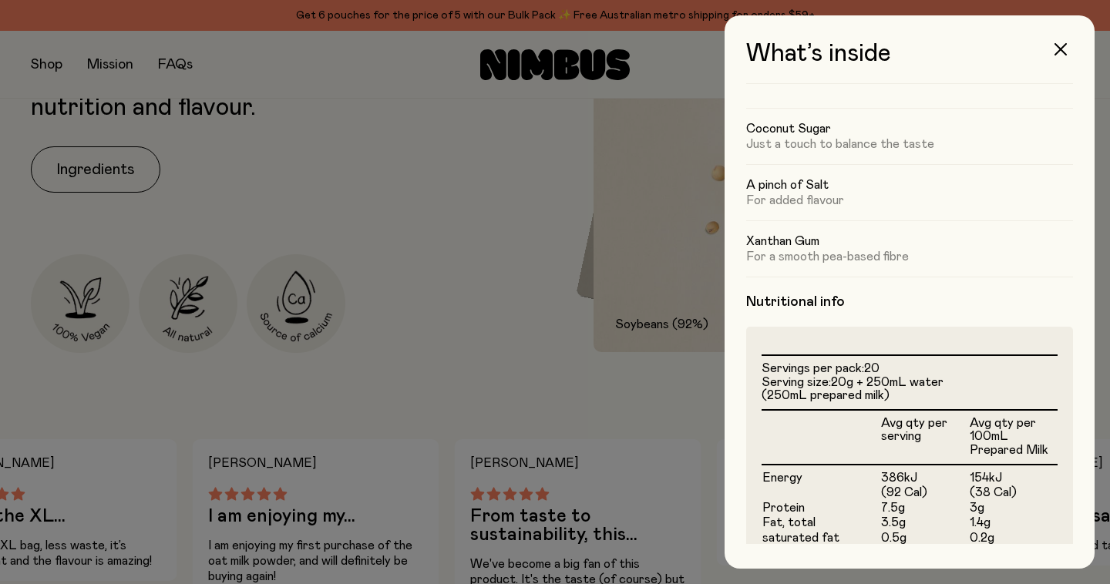
scroll to position [154, 0]
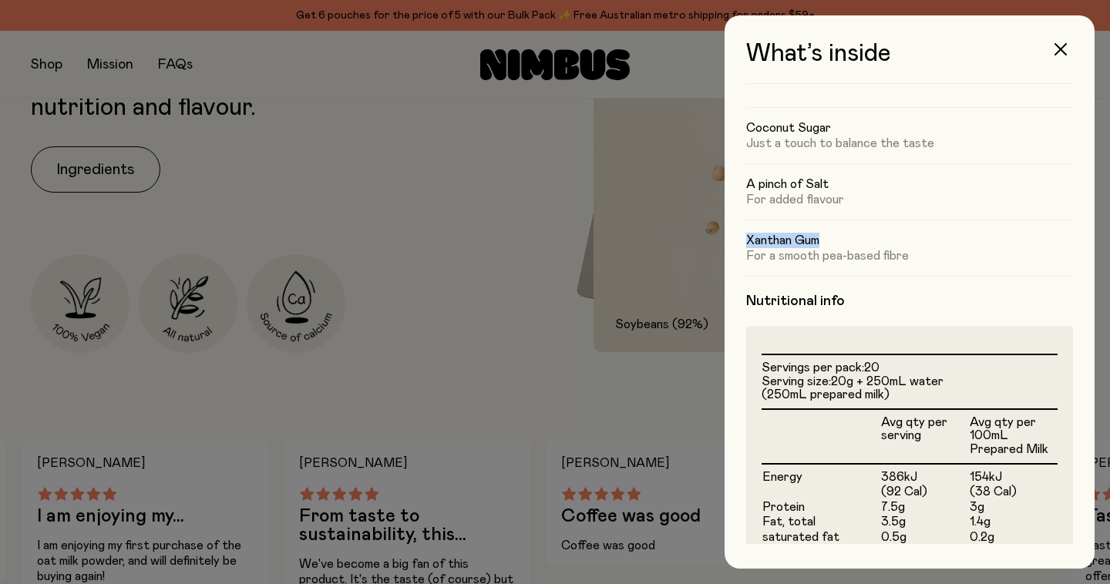
drag, startPoint x: 748, startPoint y: 240, endPoint x: 820, endPoint y: 245, distance: 72.7
click at [820, 245] on h5 "Xanthan Gum" at bounding box center [909, 240] width 327 height 15
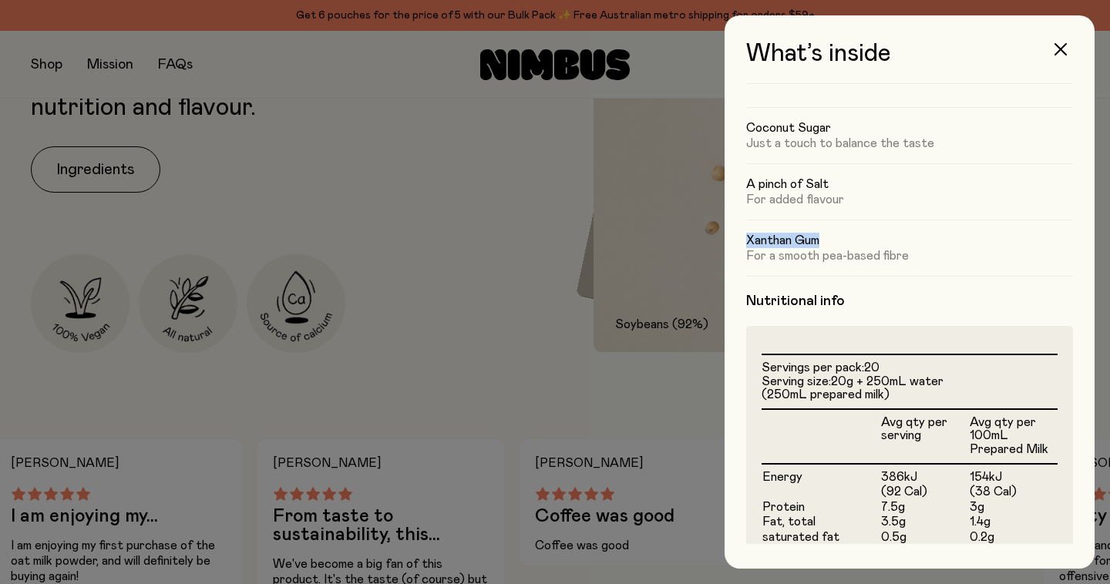
copy h5 "Xanthan Gum"
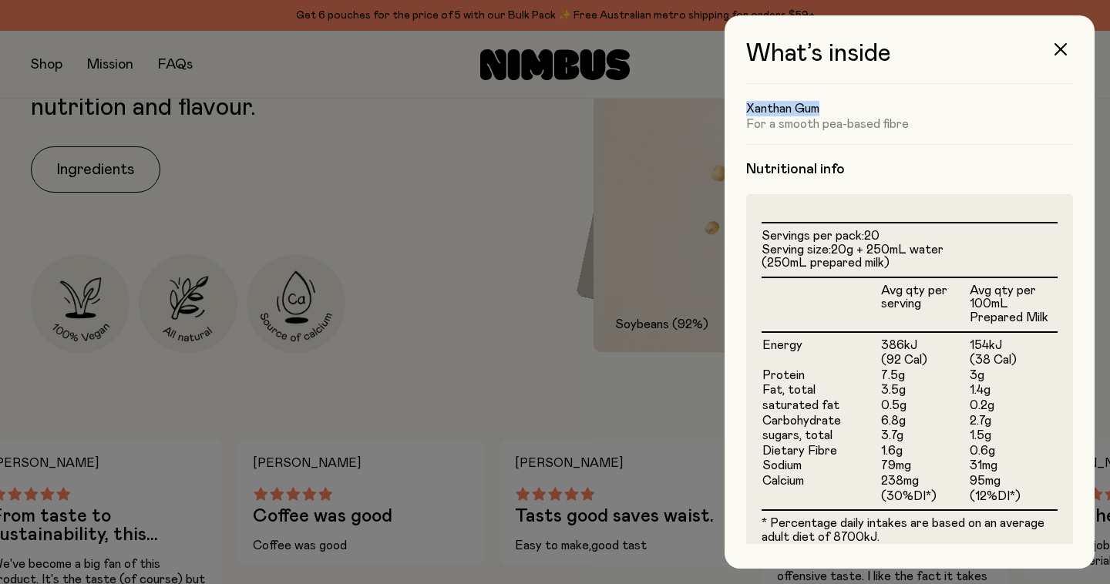
scroll to position [298, 0]
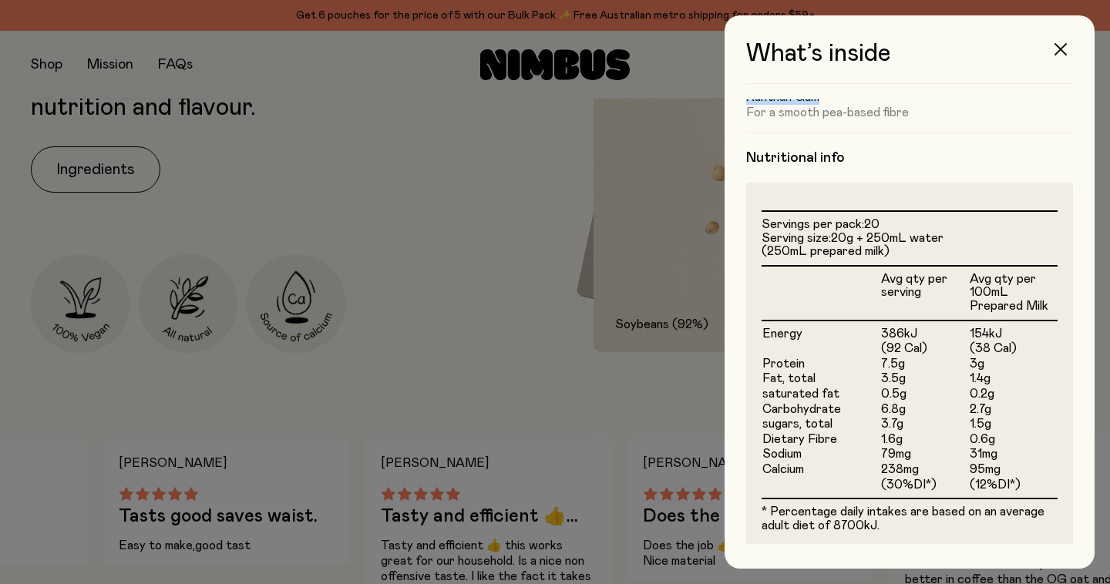
click at [1060, 50] on icon "button" at bounding box center [1061, 49] width 12 height 12
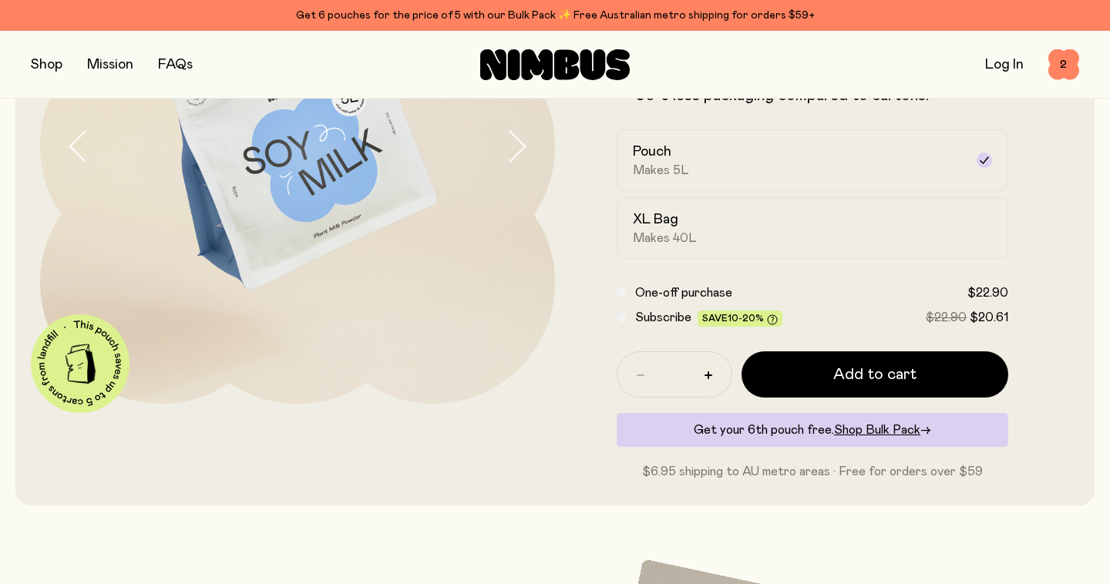
scroll to position [0, 0]
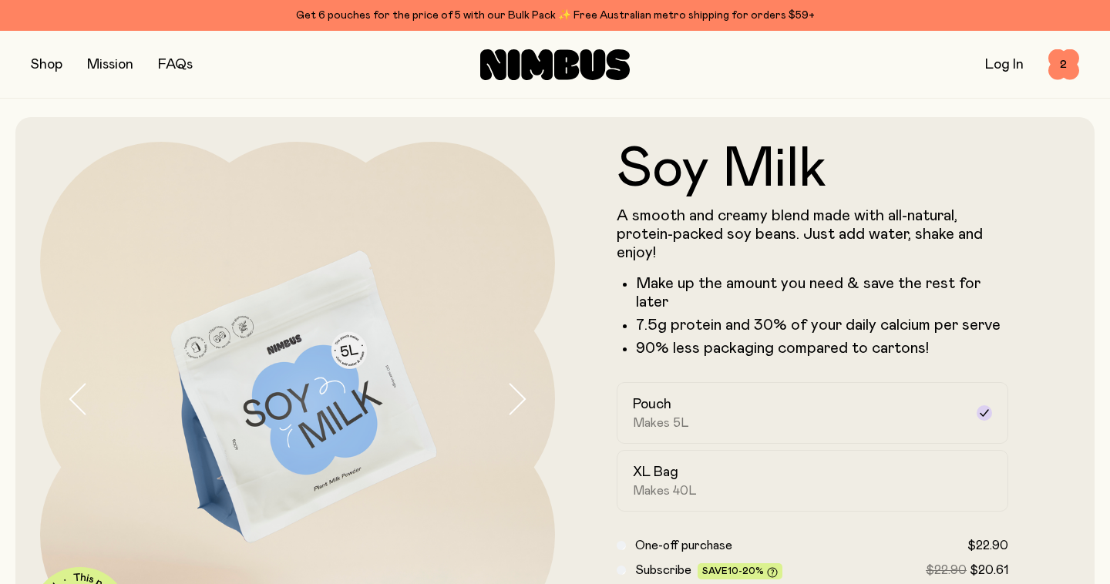
click at [48, 66] on button "button" at bounding box center [47, 65] width 32 height 22
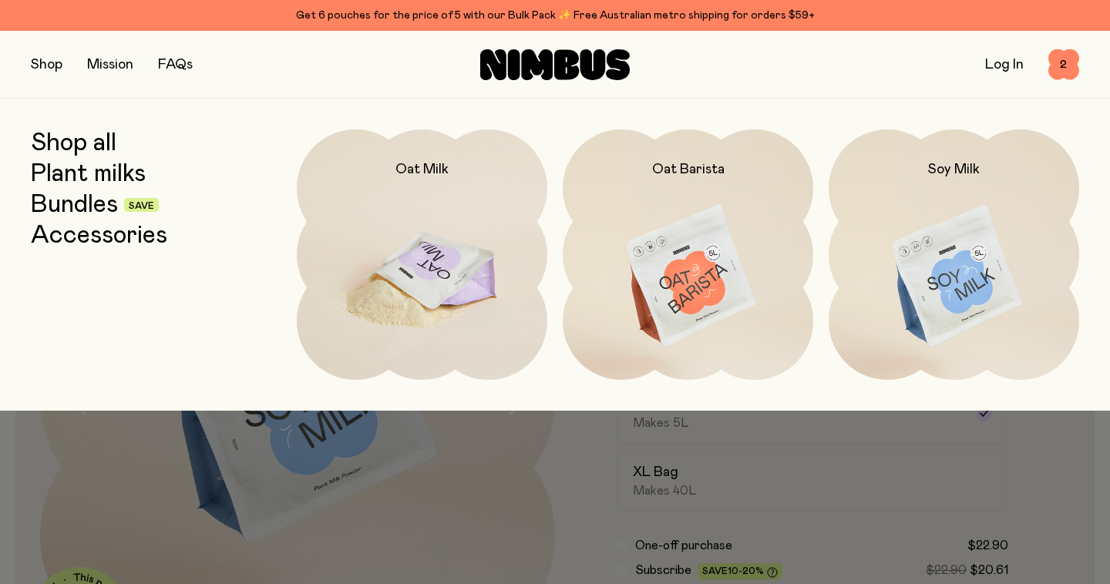
click at [436, 267] on img at bounding box center [422, 277] width 251 height 295
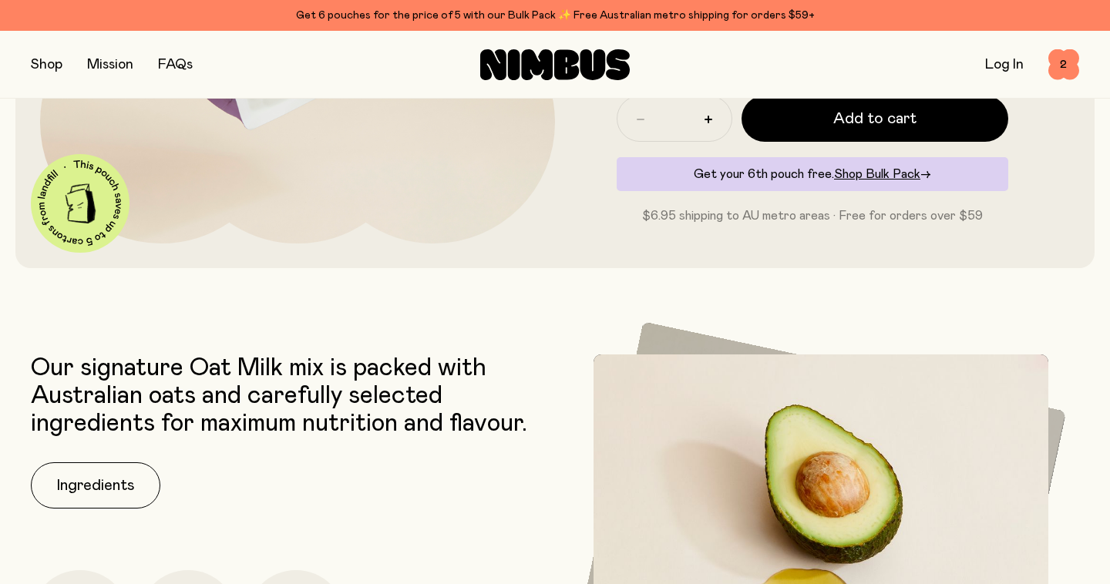
scroll to position [413, 0]
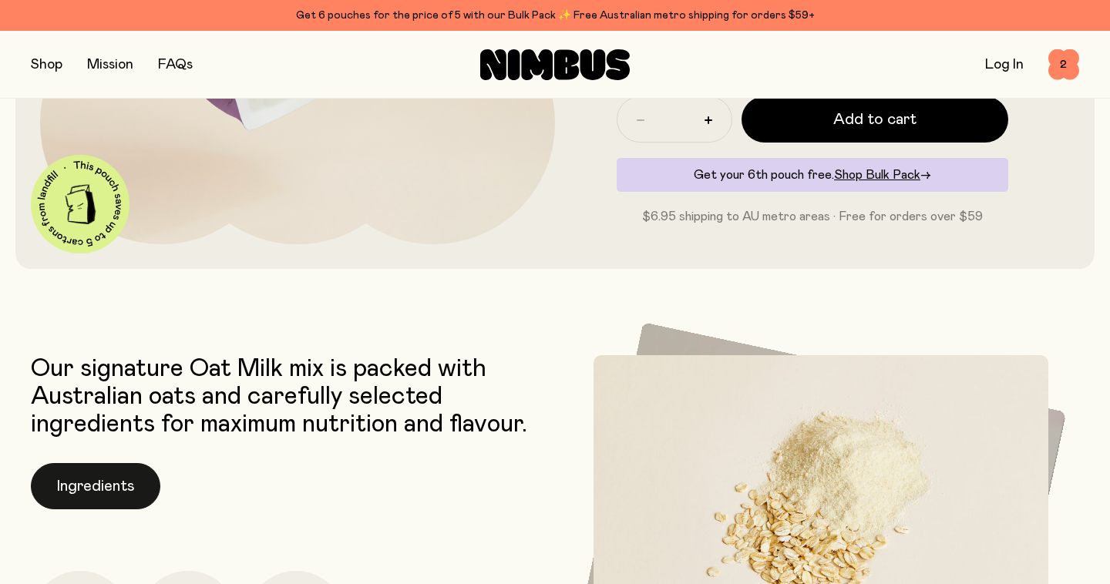
click at [133, 483] on button "Ingredients" at bounding box center [96, 486] width 130 height 46
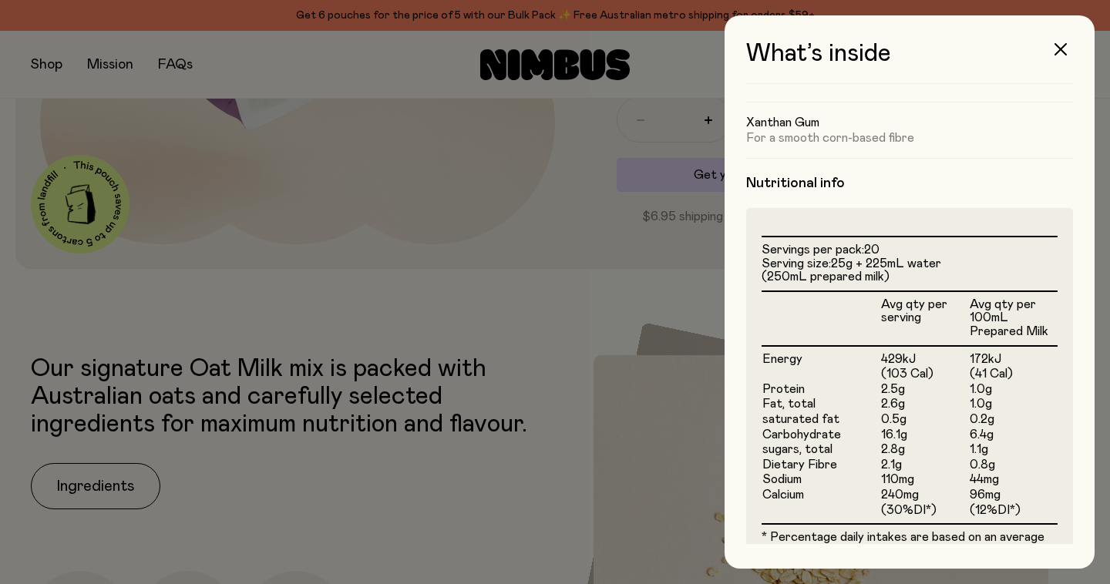
scroll to position [298, 0]
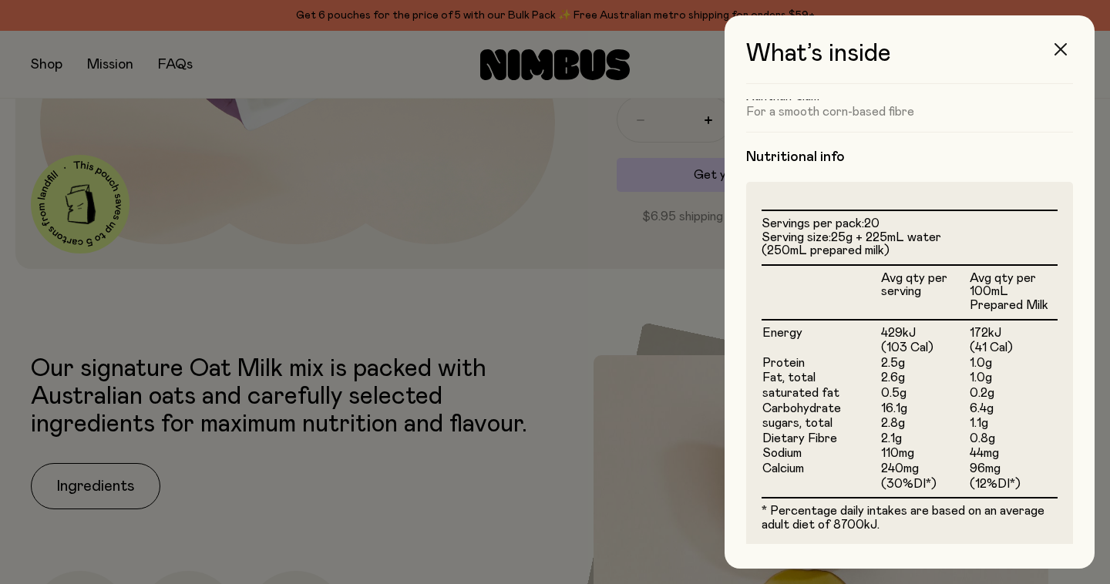
click at [1060, 46] on icon "button" at bounding box center [1061, 49] width 12 height 12
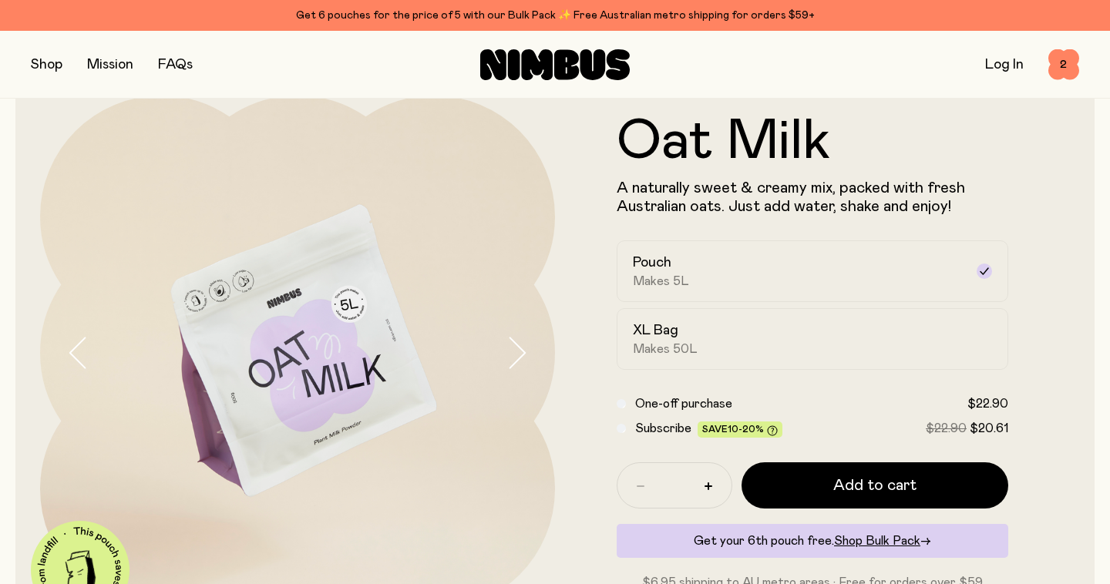
scroll to position [0, 0]
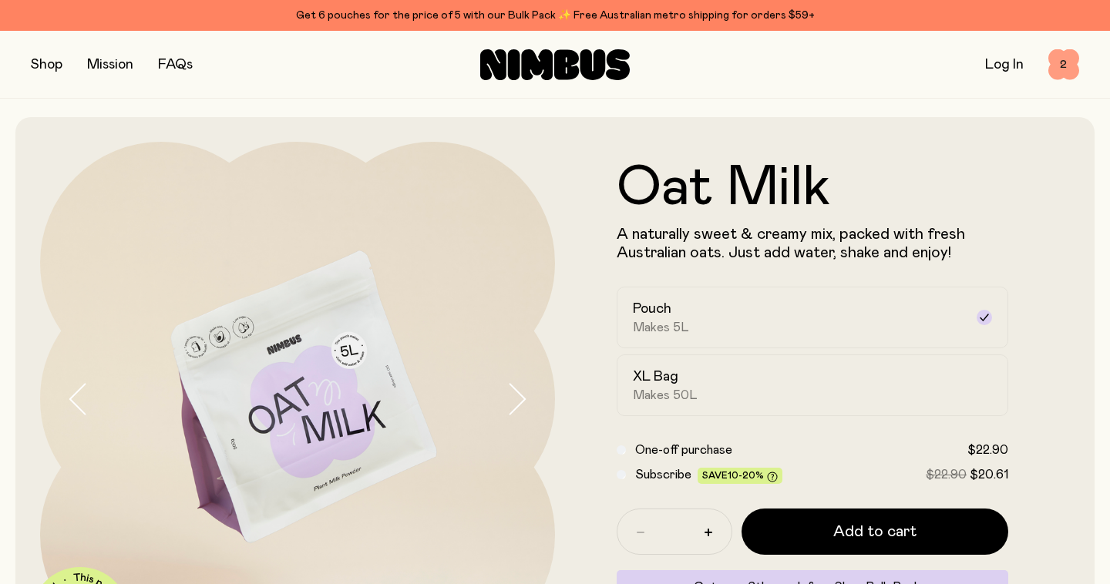
click at [1072, 70] on span "2" at bounding box center [1064, 64] width 31 height 31
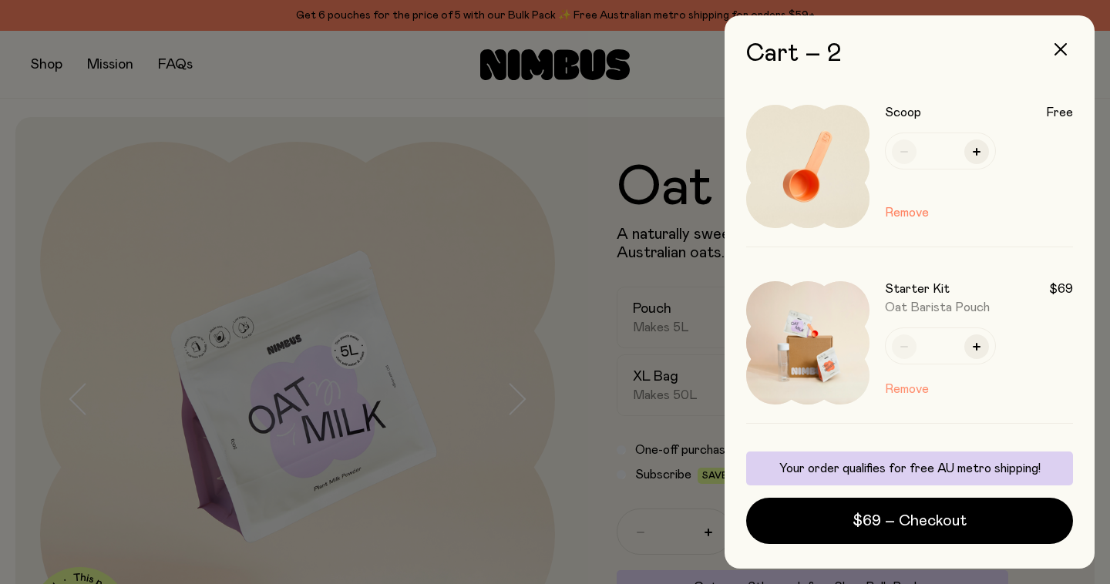
click at [909, 388] on button "Remove" at bounding box center [907, 389] width 44 height 19
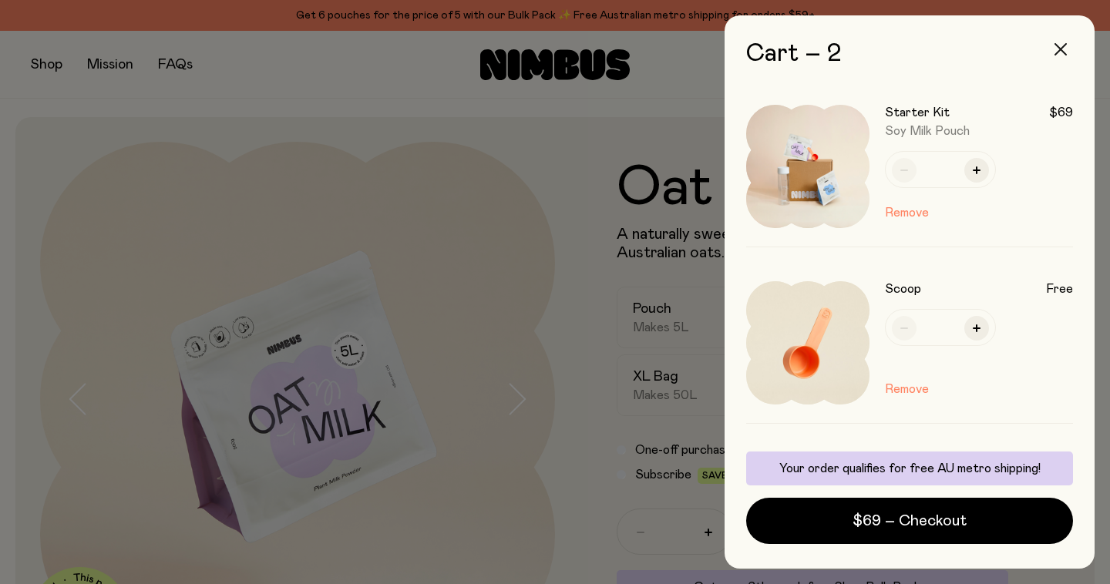
click at [1059, 48] on icon "button" at bounding box center [1061, 49] width 12 height 12
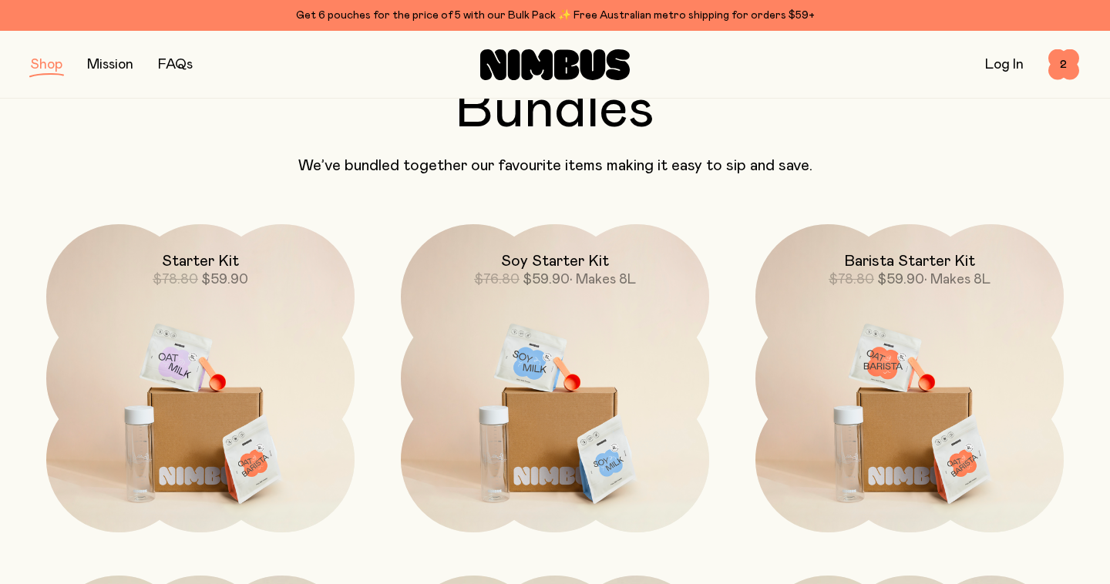
scroll to position [992, 0]
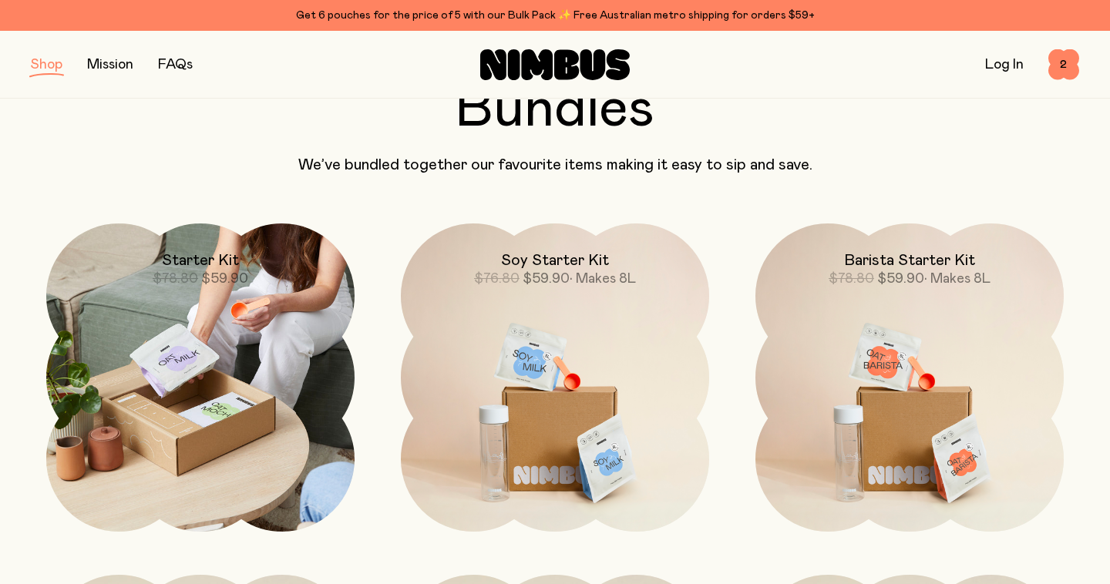
click at [262, 399] on img at bounding box center [200, 378] width 308 height 308
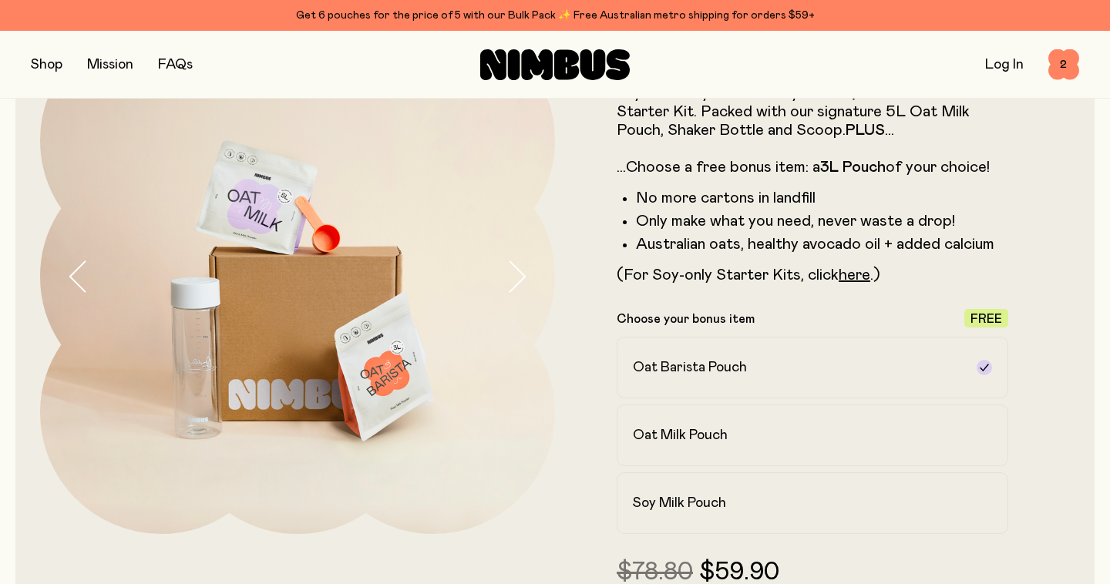
scroll to position [335, 0]
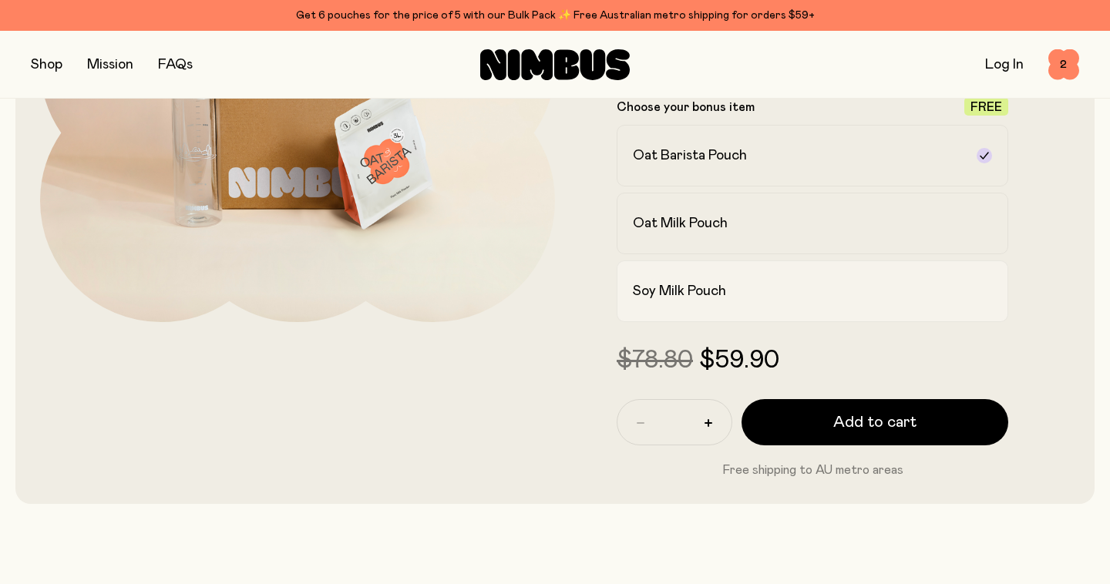
click at [709, 301] on label "Soy Milk Pouch" at bounding box center [813, 292] width 392 height 62
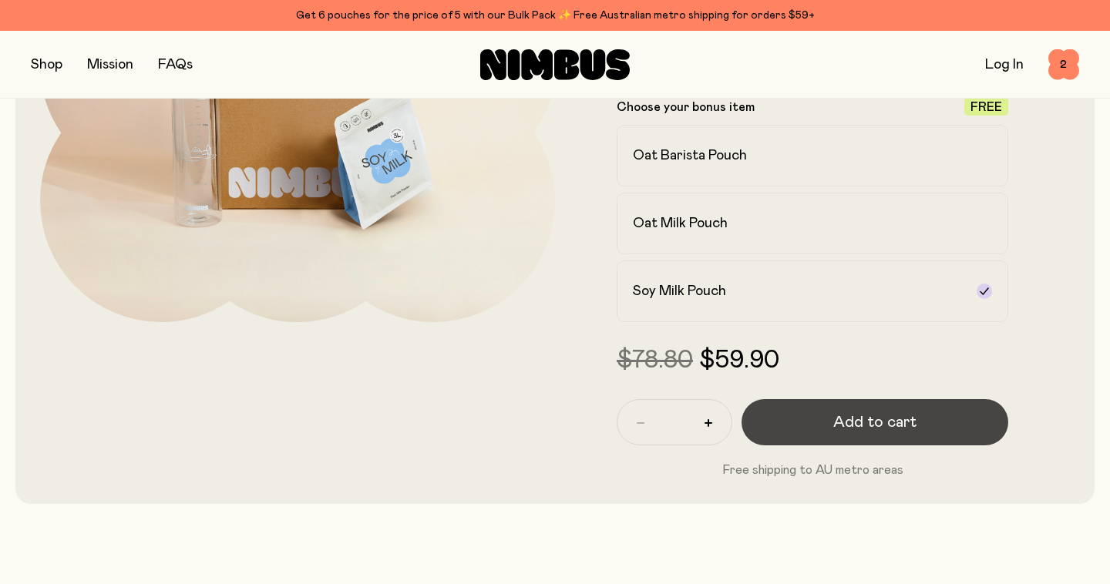
click at [809, 426] on button "Add to cart" at bounding box center [875, 422] width 267 height 46
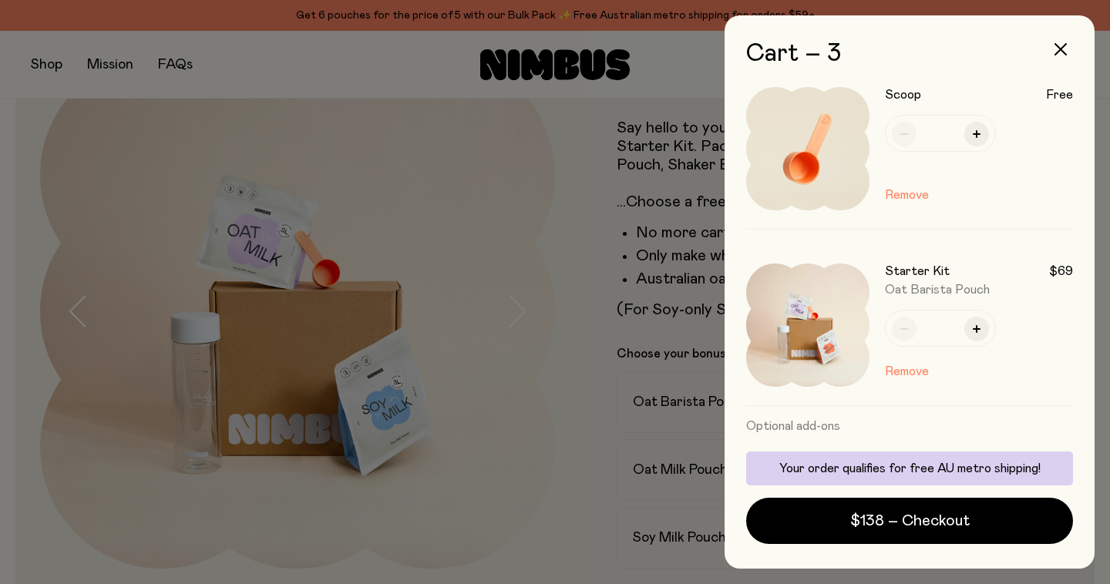
scroll to position [191, 0]
click at [911, 376] on button "Remove" at bounding box center [907, 374] width 44 height 19
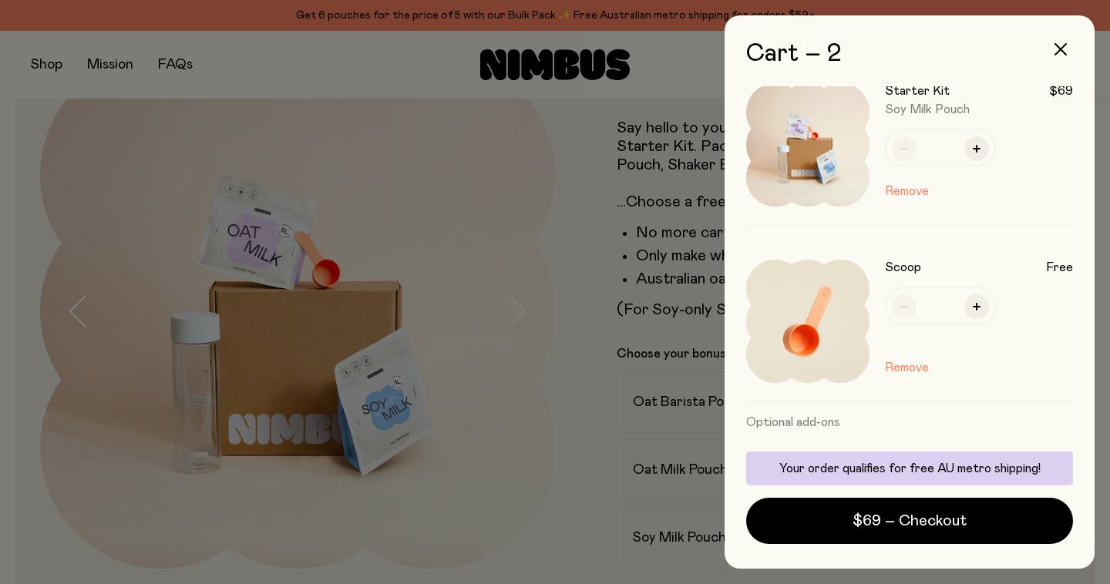
scroll to position [0, 0]
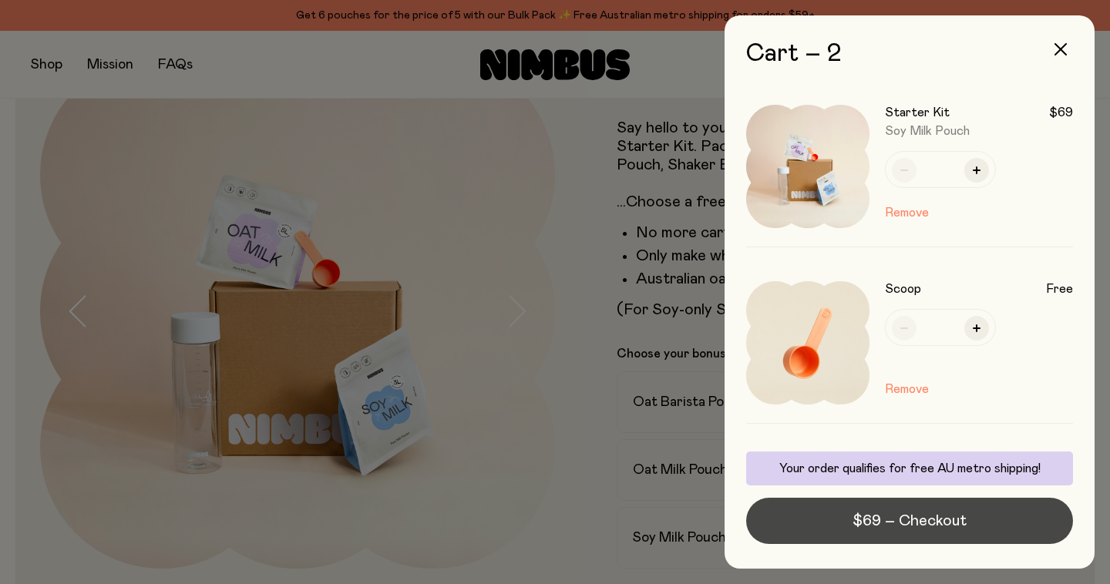
click at [918, 527] on span "$69 – Checkout" at bounding box center [910, 521] width 114 height 22
